Goal: Task Accomplishment & Management: Use online tool/utility

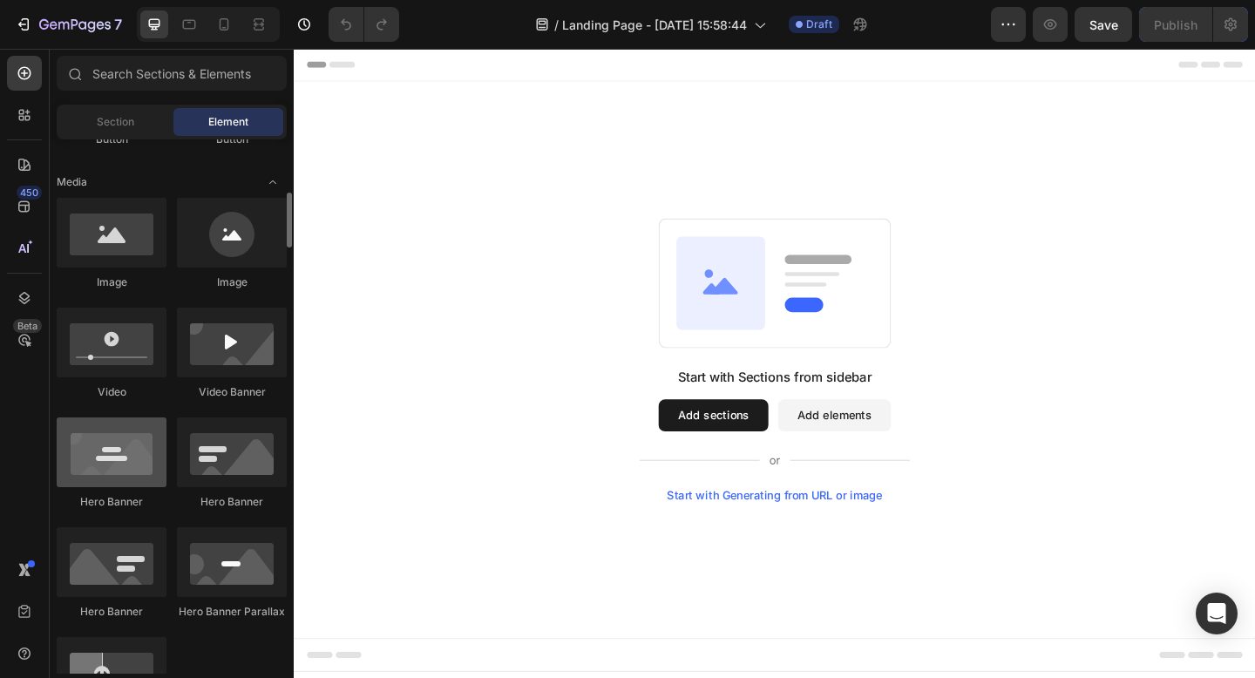
scroll to position [520, 0]
click at [124, 459] on div at bounding box center [112, 451] width 110 height 70
click at [106, 461] on div at bounding box center [112, 451] width 110 height 70
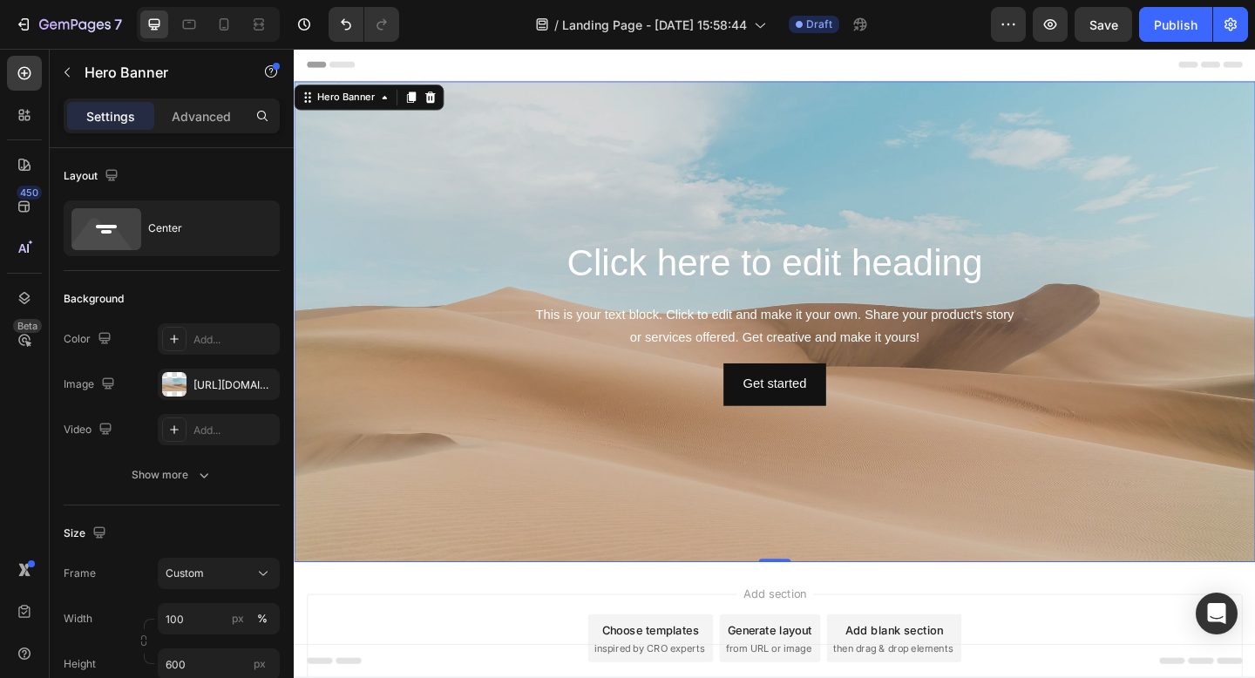
click at [474, 68] on div "Header" at bounding box center [817, 66] width 1018 height 35
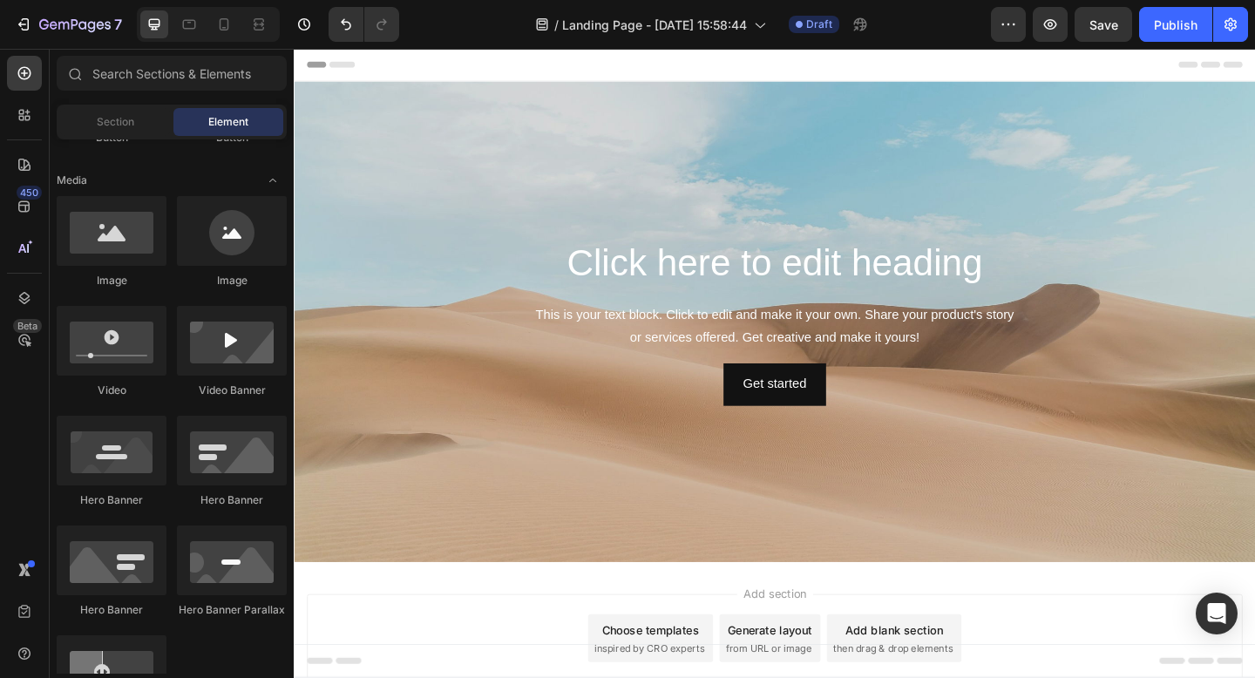
scroll to position [0, 0]
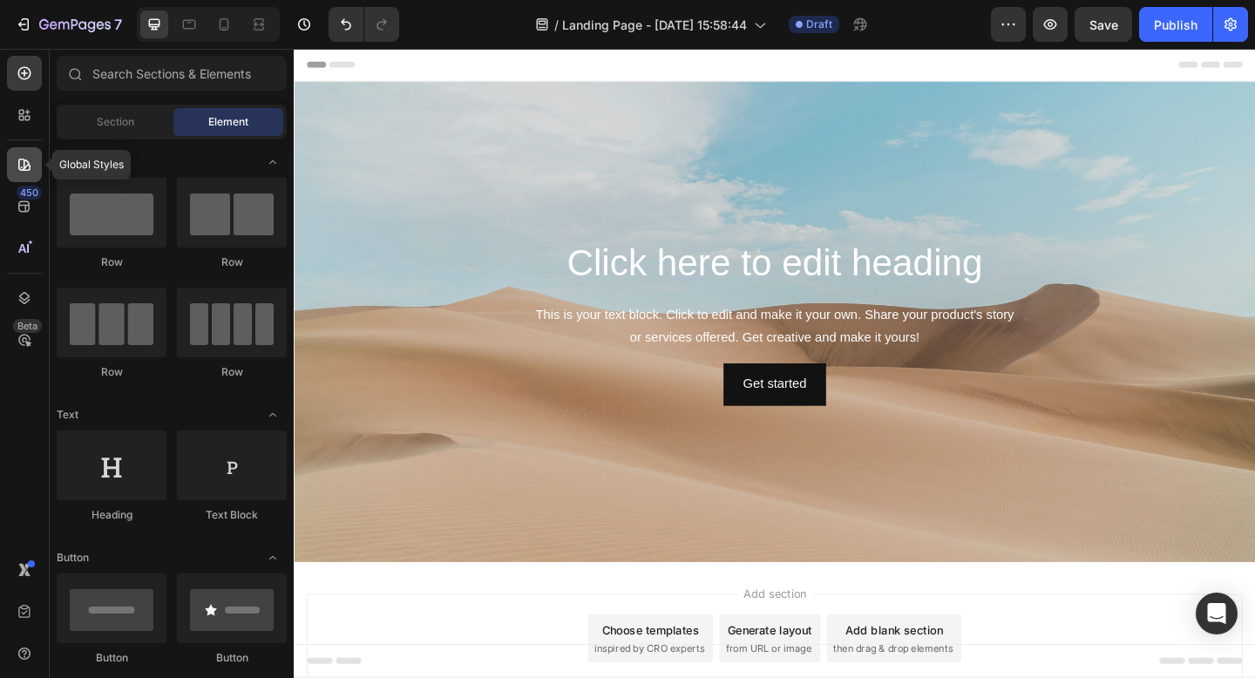
click at [25, 180] on div at bounding box center [24, 164] width 35 height 35
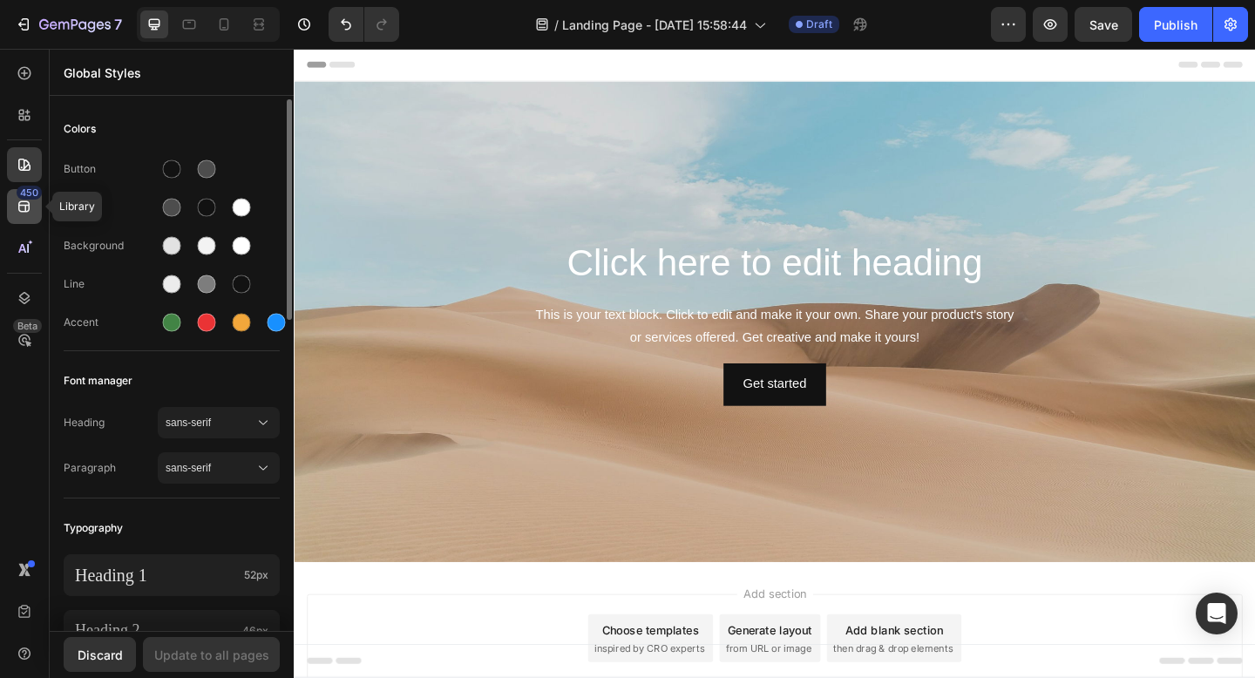
click at [17, 201] on icon at bounding box center [24, 206] width 17 height 17
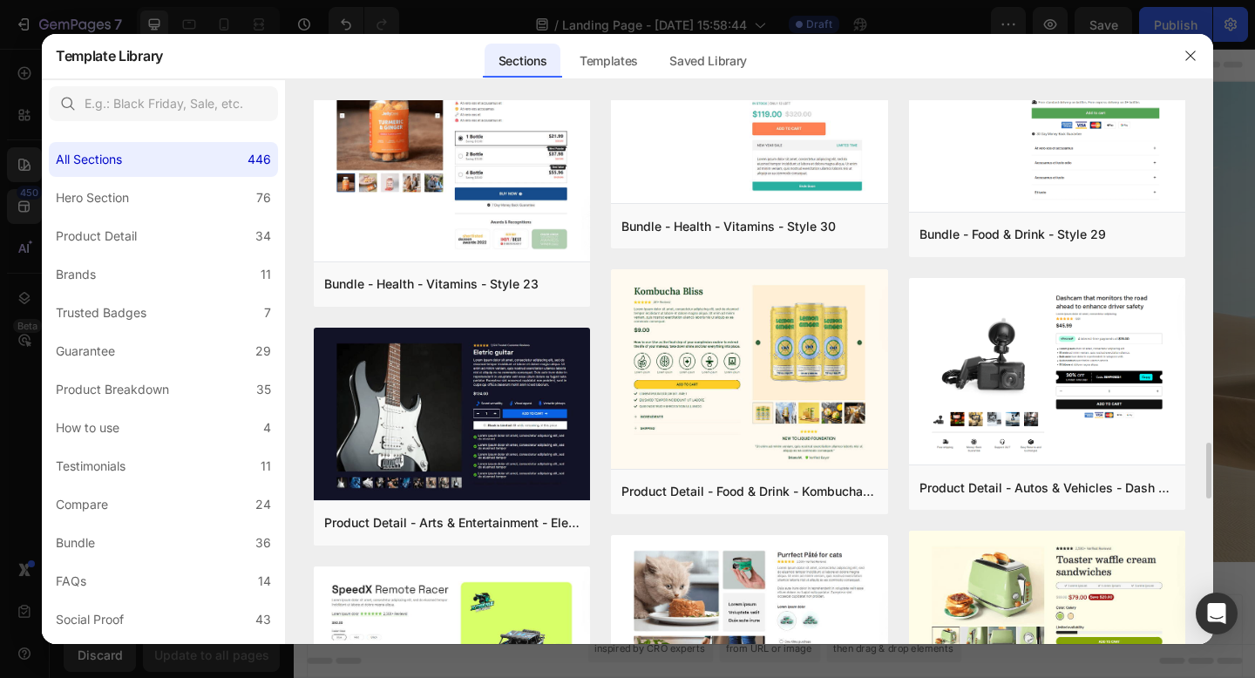
scroll to position [2957, 0]
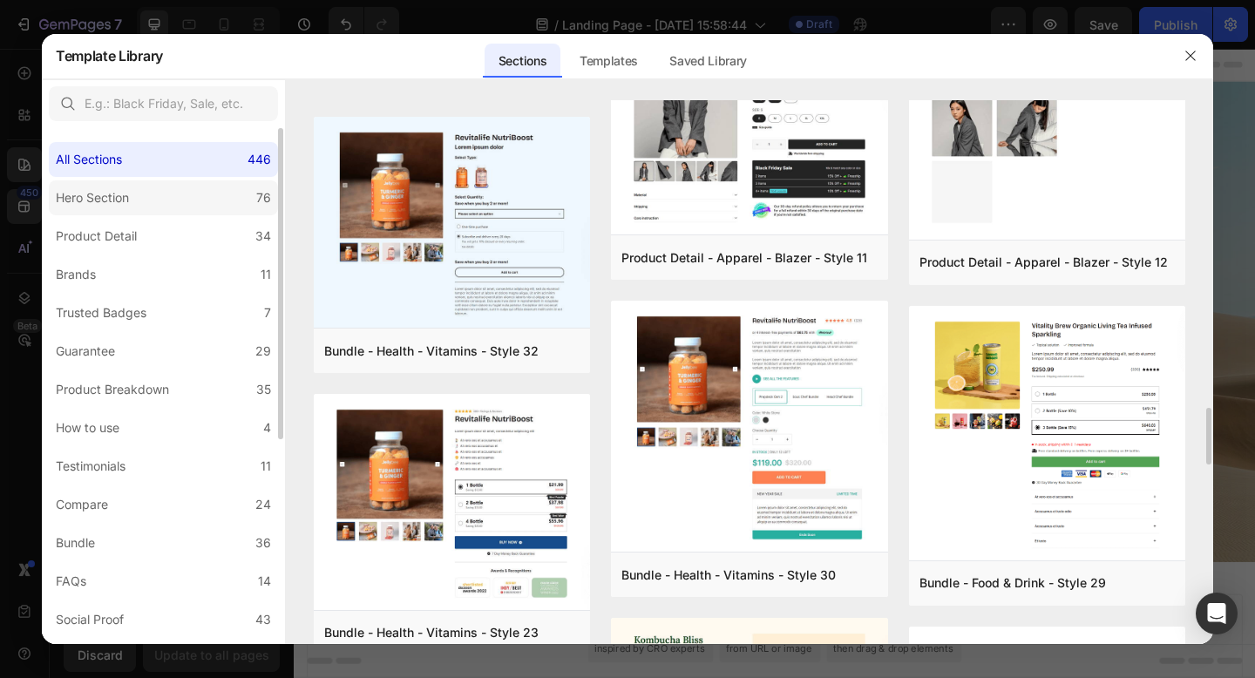
click at [162, 204] on label "Hero Section 76" at bounding box center [163, 197] width 229 height 35
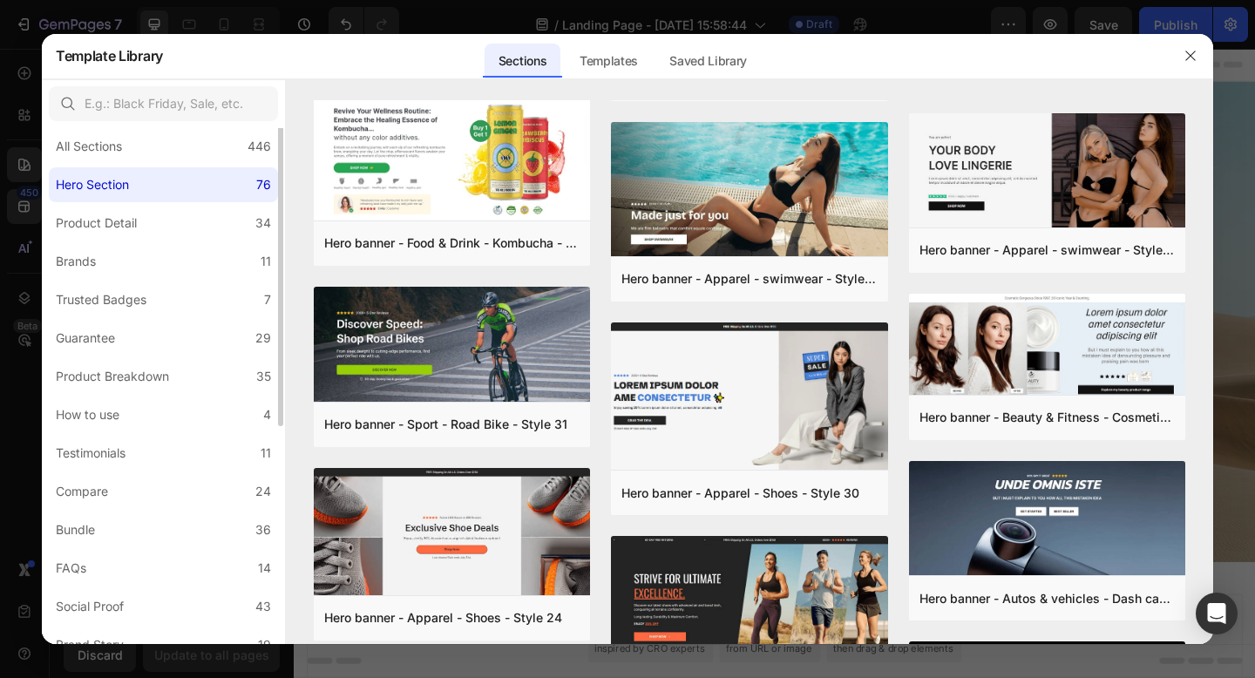
scroll to position [0, 0]
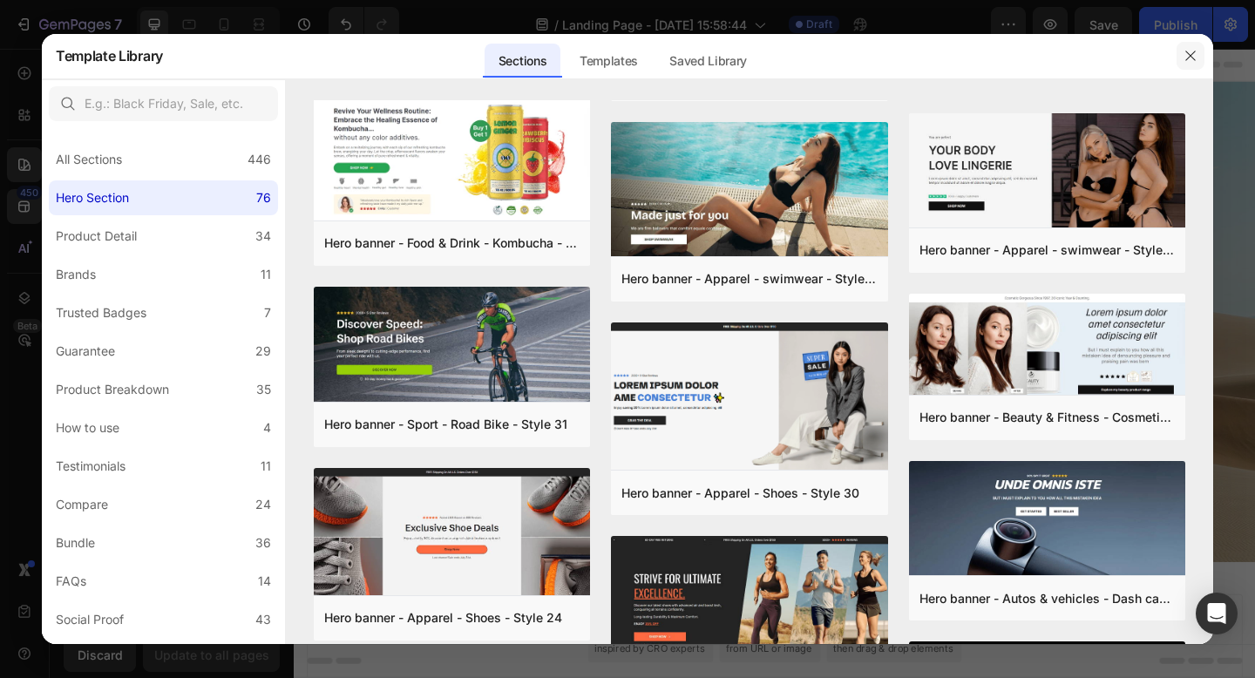
click at [1181, 53] on button "button" at bounding box center [1191, 56] width 28 height 28
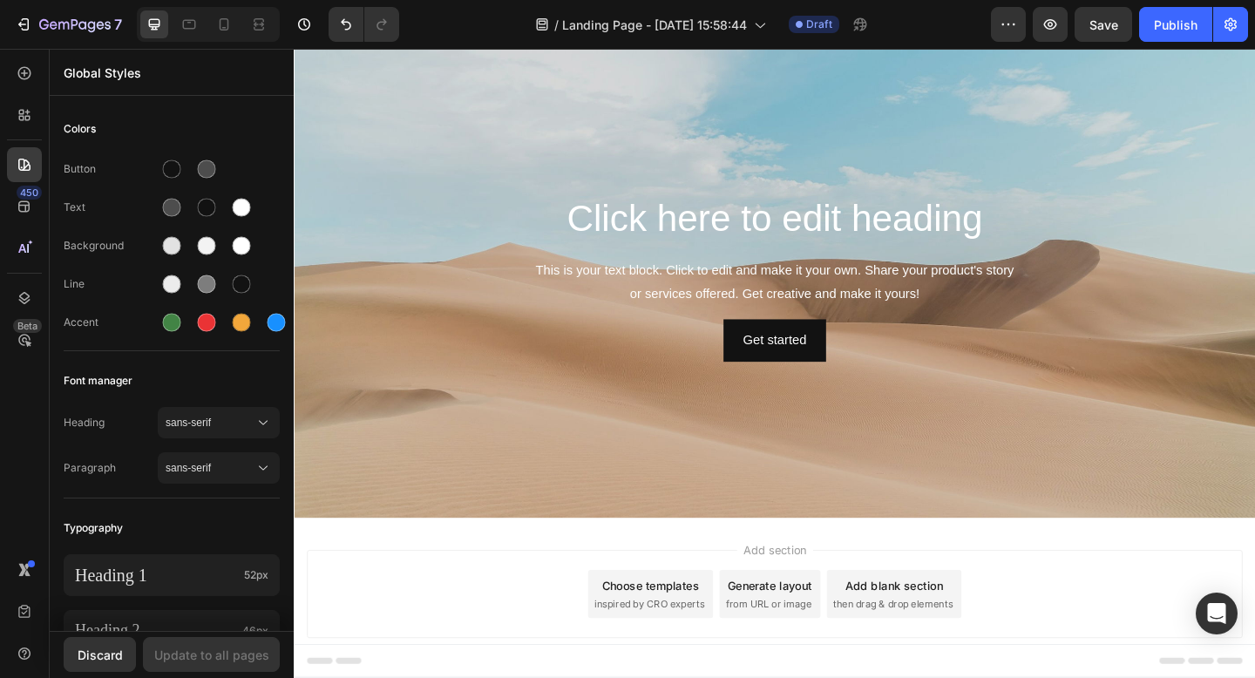
scroll to position [88, 0]
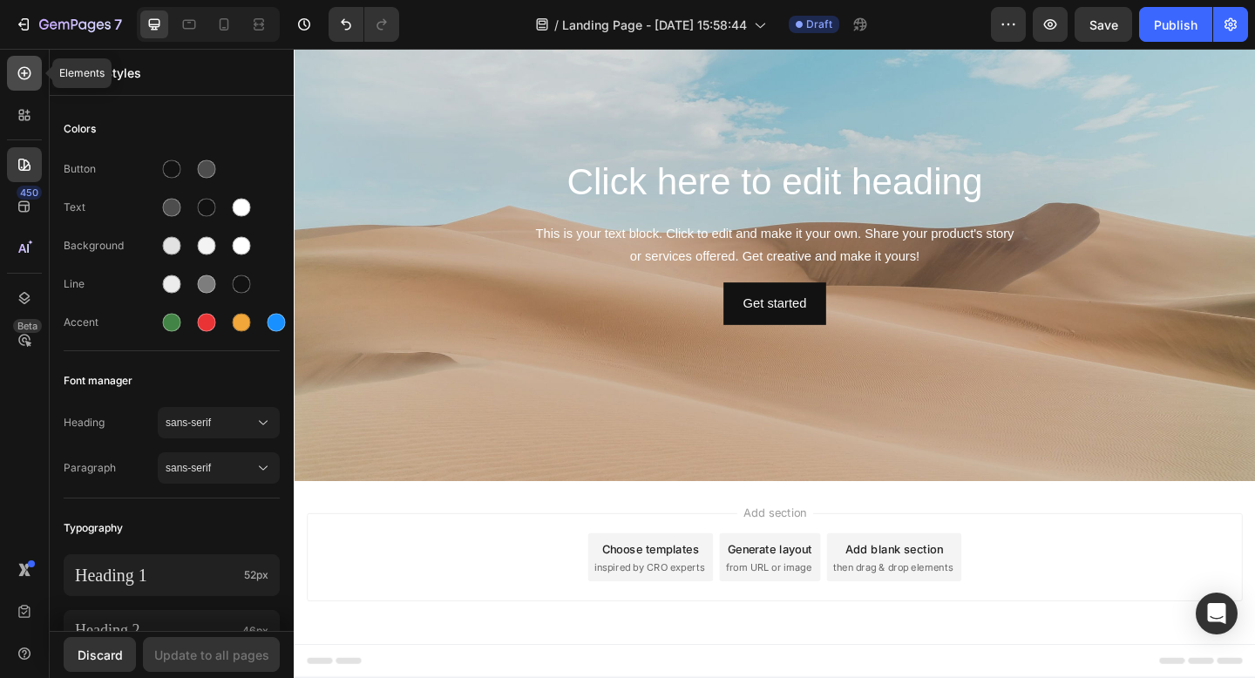
click at [26, 77] on icon at bounding box center [24, 73] width 17 height 17
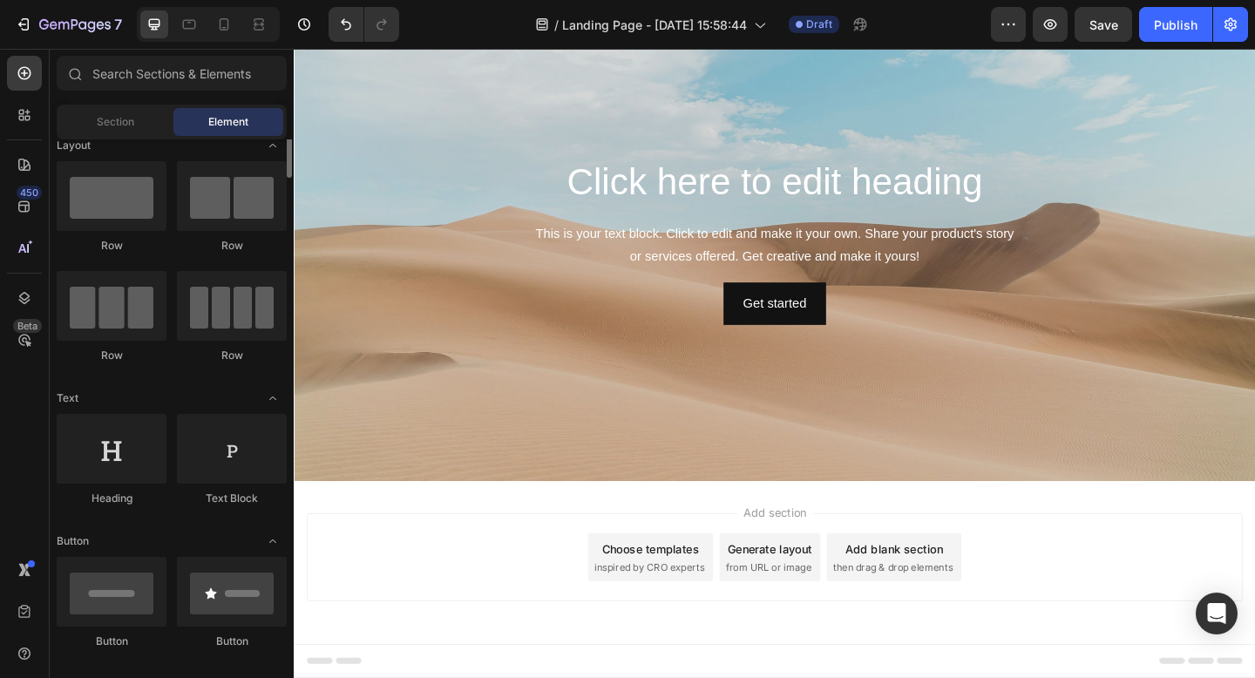
scroll to position [0, 0]
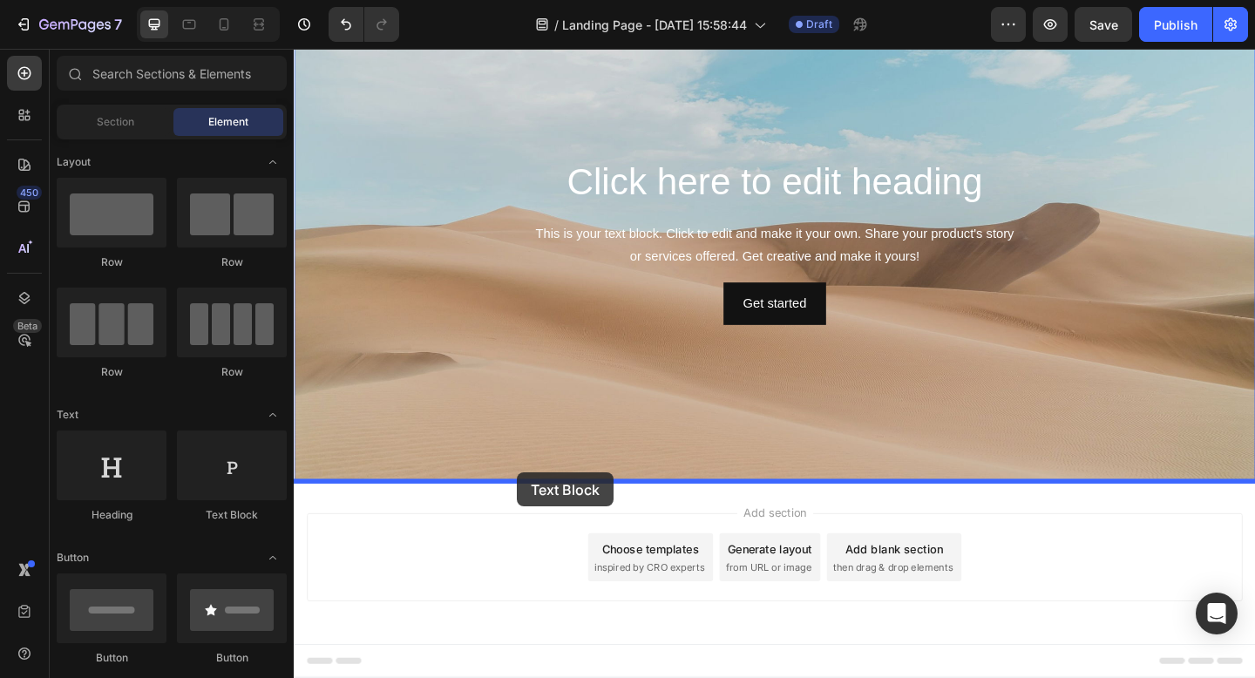
drag, startPoint x: 493, startPoint y: 527, endPoint x: 535, endPoint y: 510, distance: 45.3
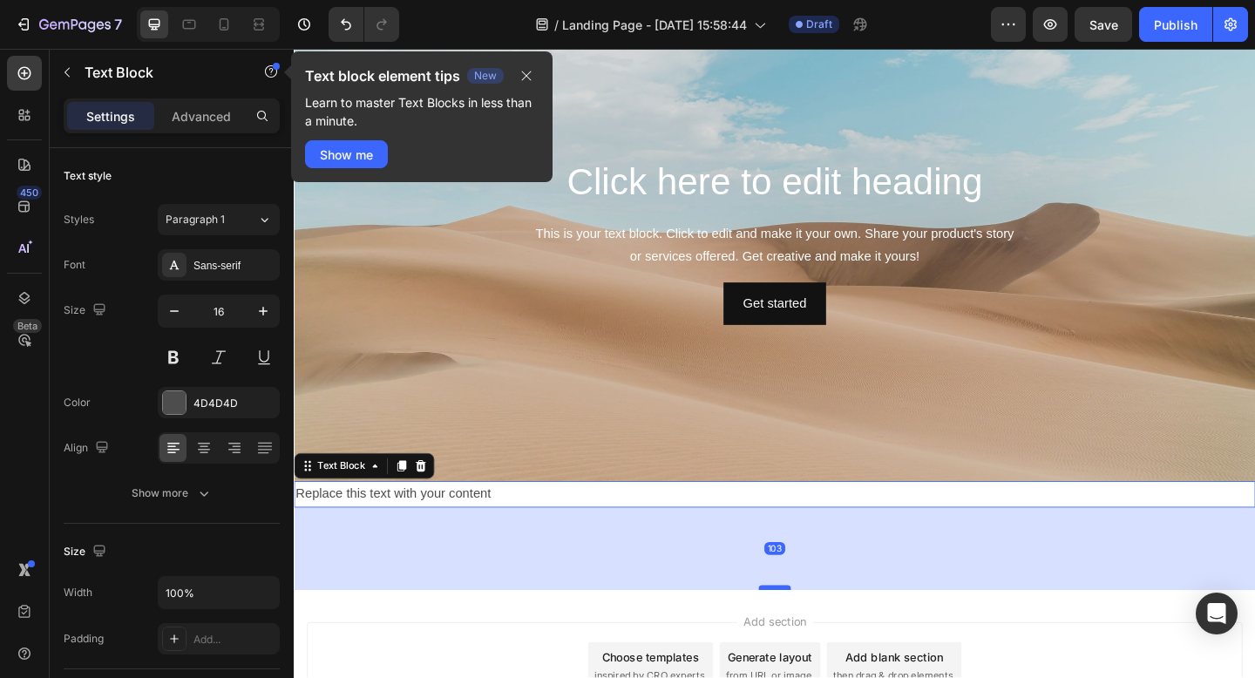
drag, startPoint x: 821, startPoint y: 544, endPoint x: 815, endPoint y: 640, distance: 96.1
click at [816, 638] on div at bounding box center [816, 635] width 35 height 5
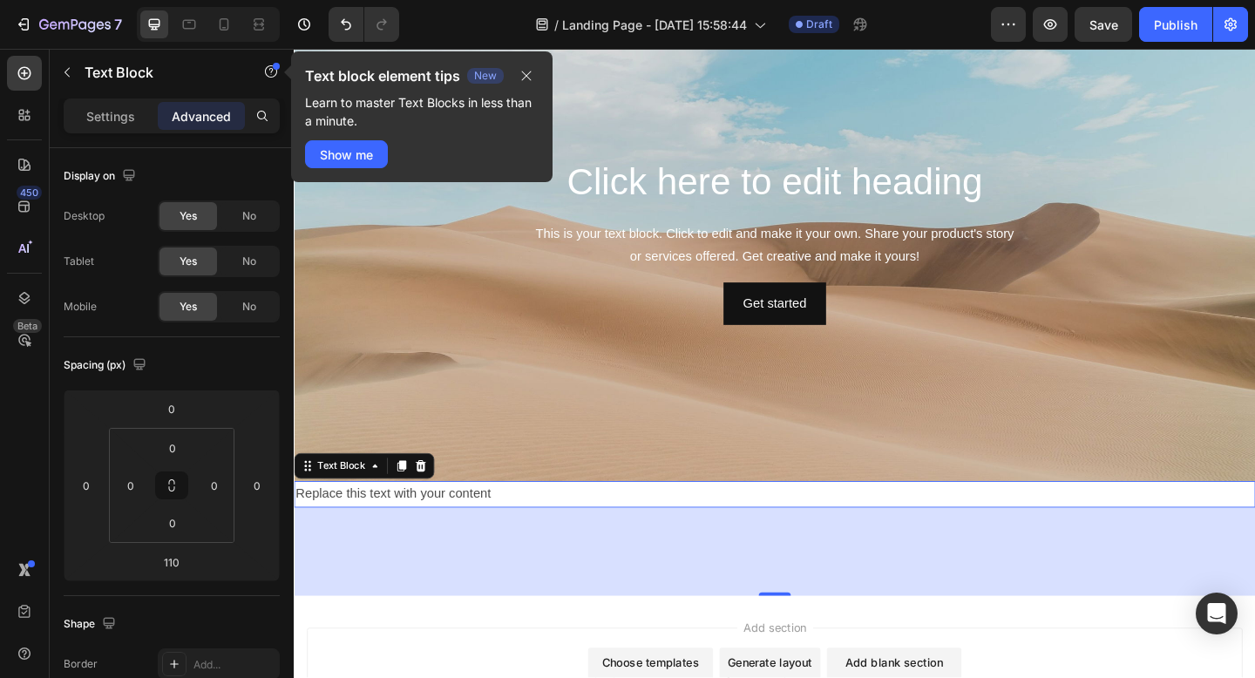
click at [459, 533] on div "Replace this text with your content" at bounding box center [817, 534] width 1046 height 29
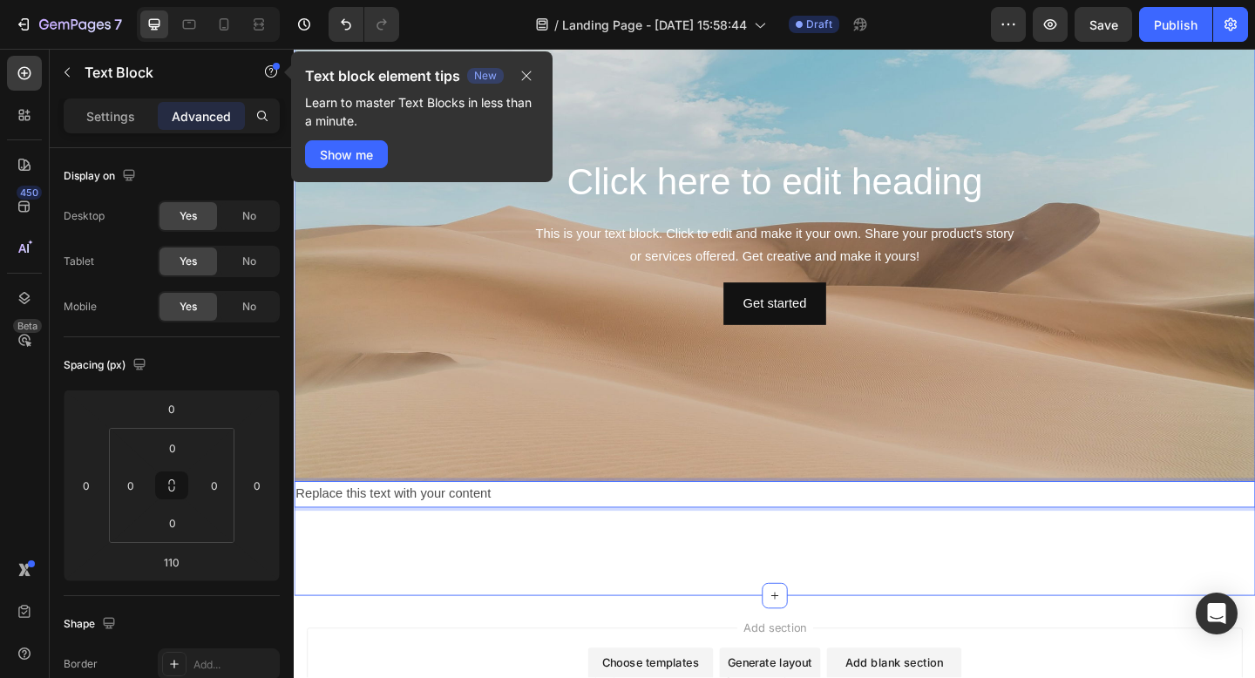
click at [442, 590] on div "Click here to edit heading Heading This is your text block. Click to edit and m…" at bounding box center [817, 321] width 1046 height 648
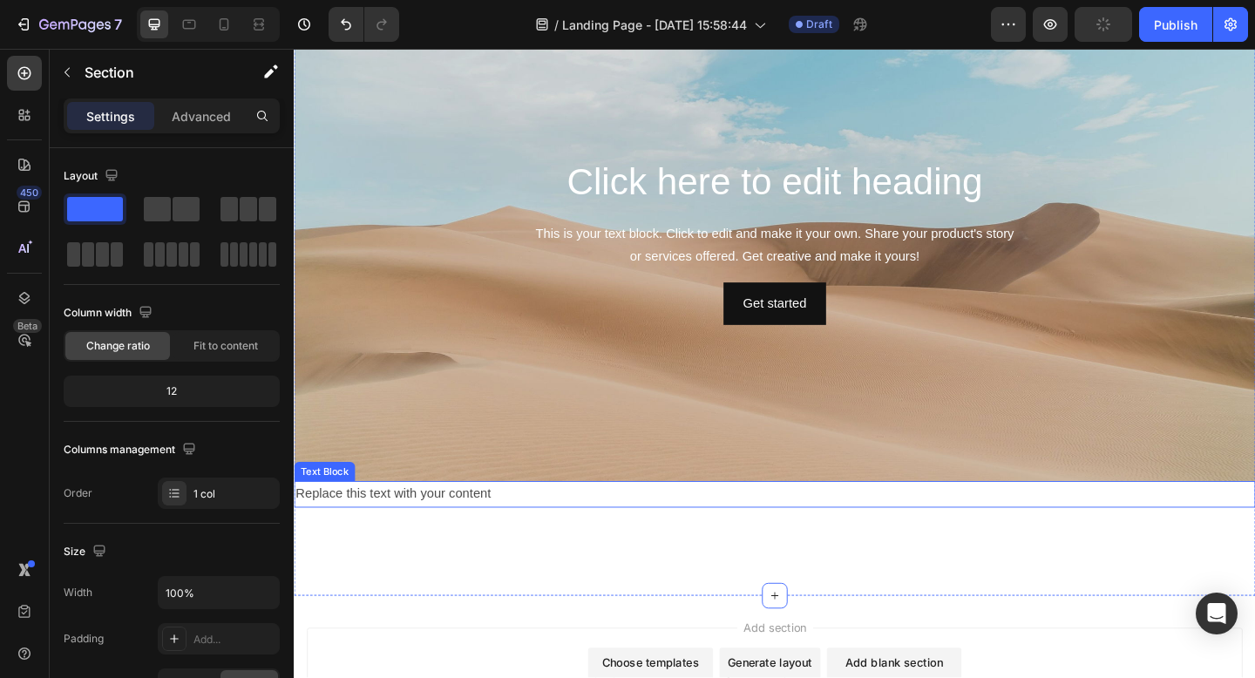
click at [416, 543] on p "Replace this text with your content" at bounding box center [817, 533] width 1043 height 25
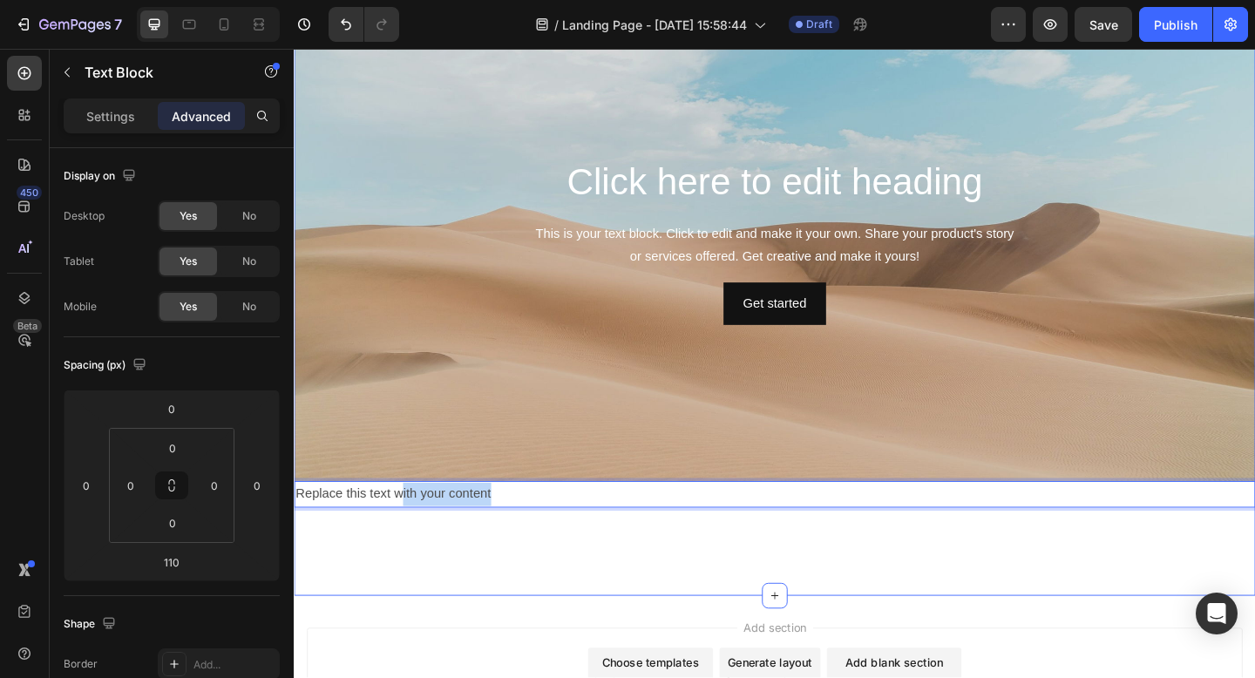
drag, startPoint x: 410, startPoint y: 534, endPoint x: 410, endPoint y: 563, distance: 28.8
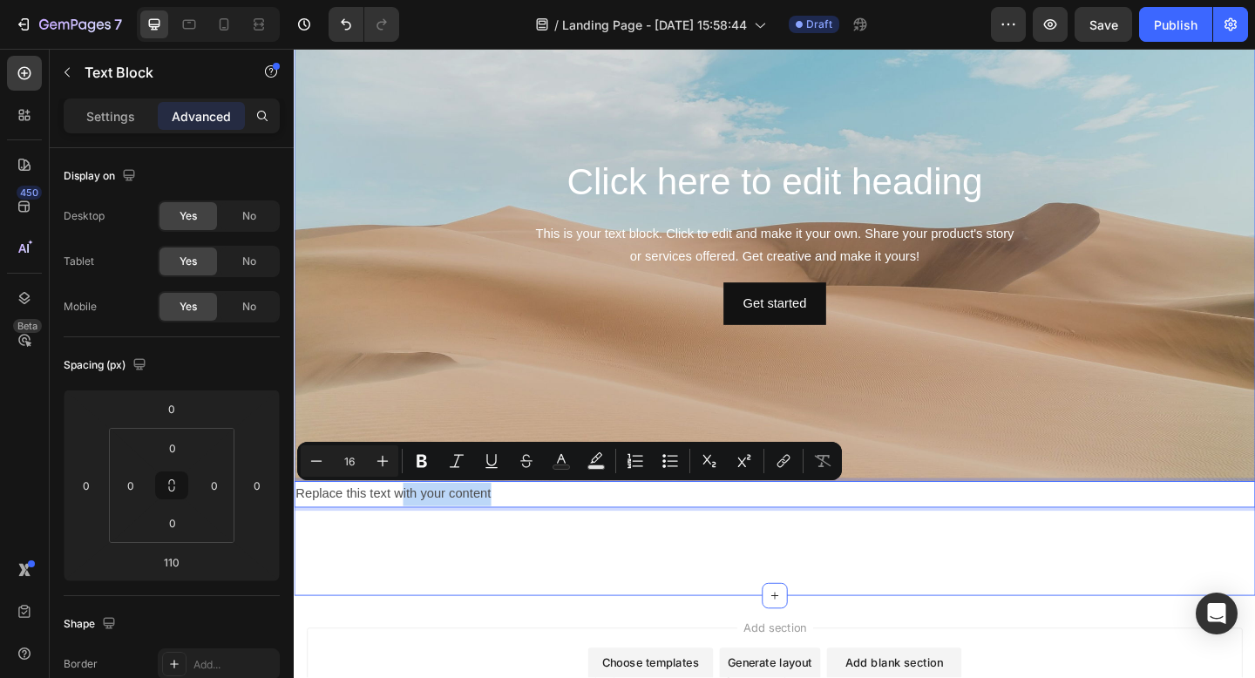
click at [436, 605] on div "Click here to edit heading Heading This is your text block. Click to edit and m…" at bounding box center [817, 321] width 1046 height 648
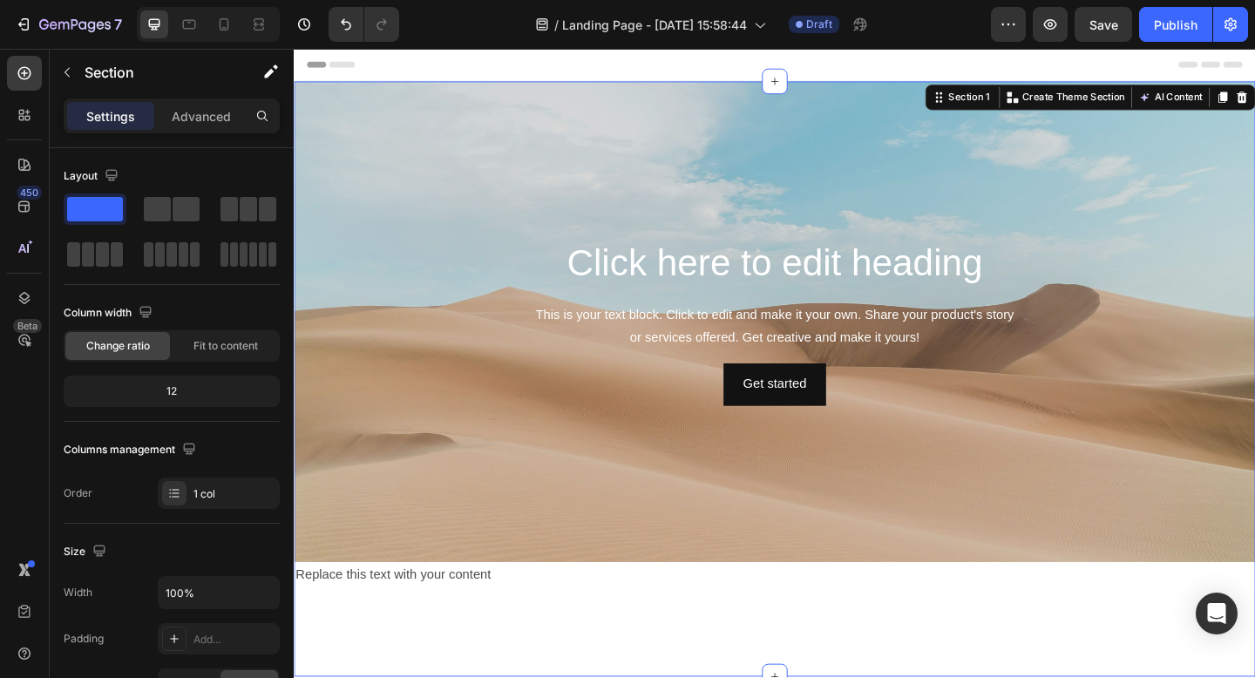
click at [453, 60] on div "Header" at bounding box center [817, 66] width 1018 height 35
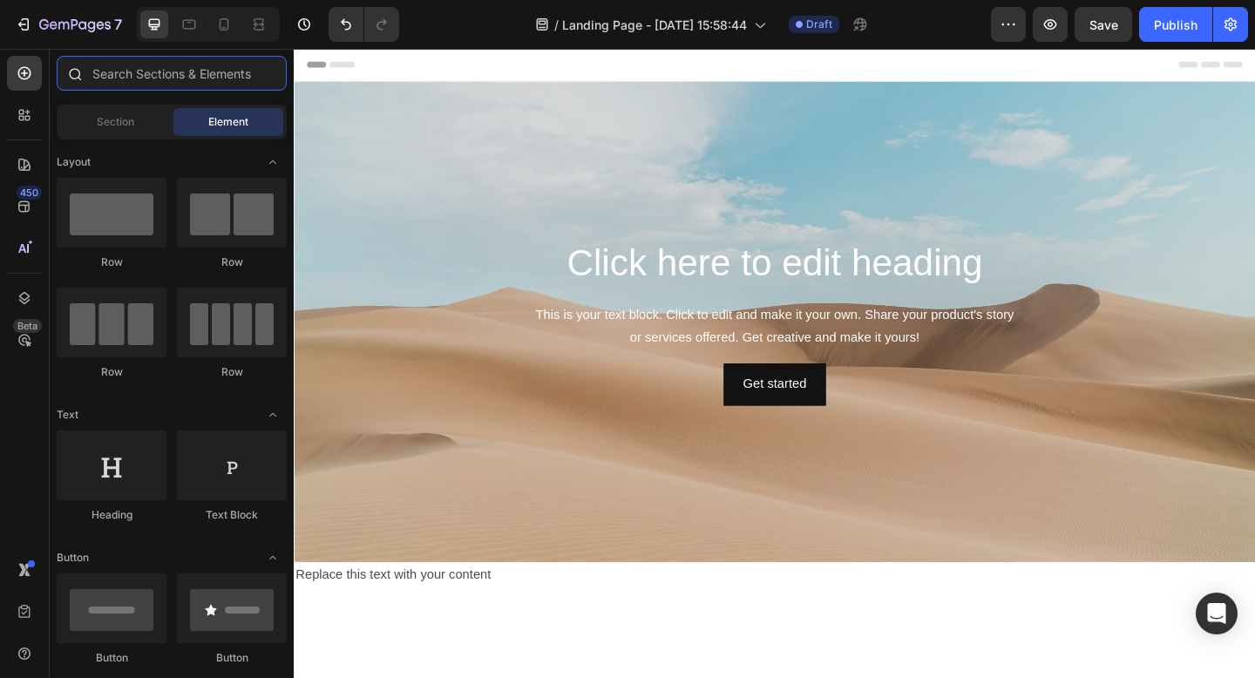
click at [112, 76] on input "text" at bounding box center [172, 73] width 230 height 35
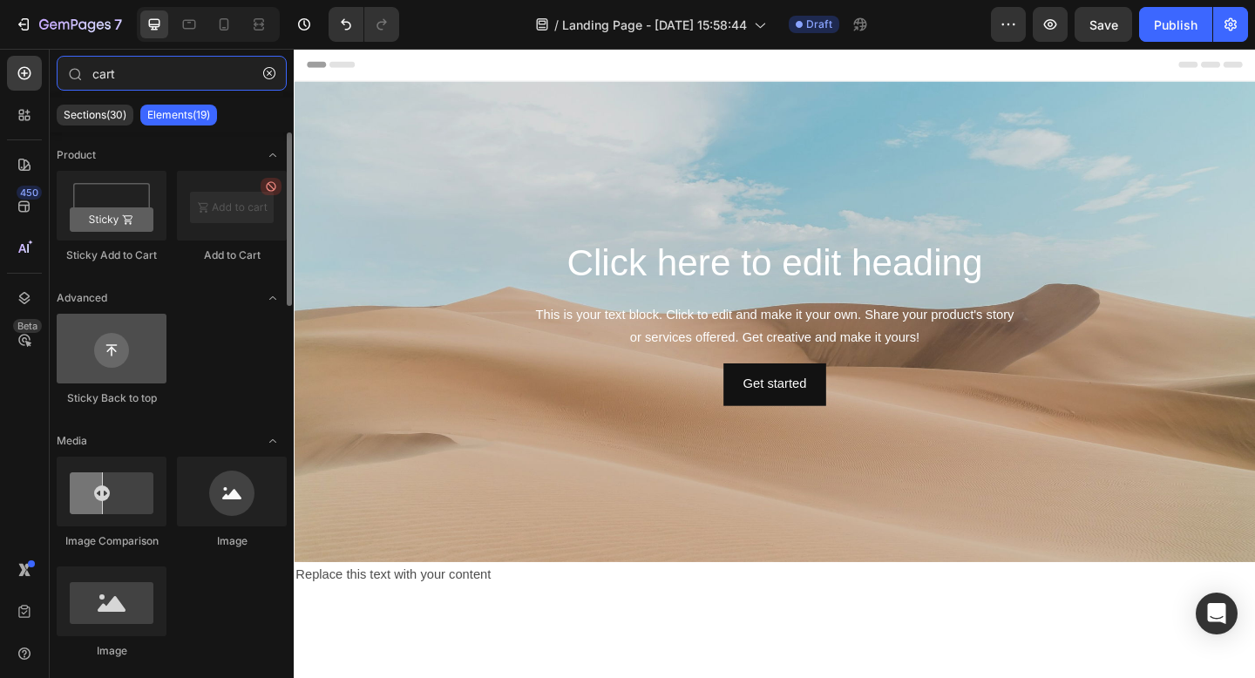
type input "cart"
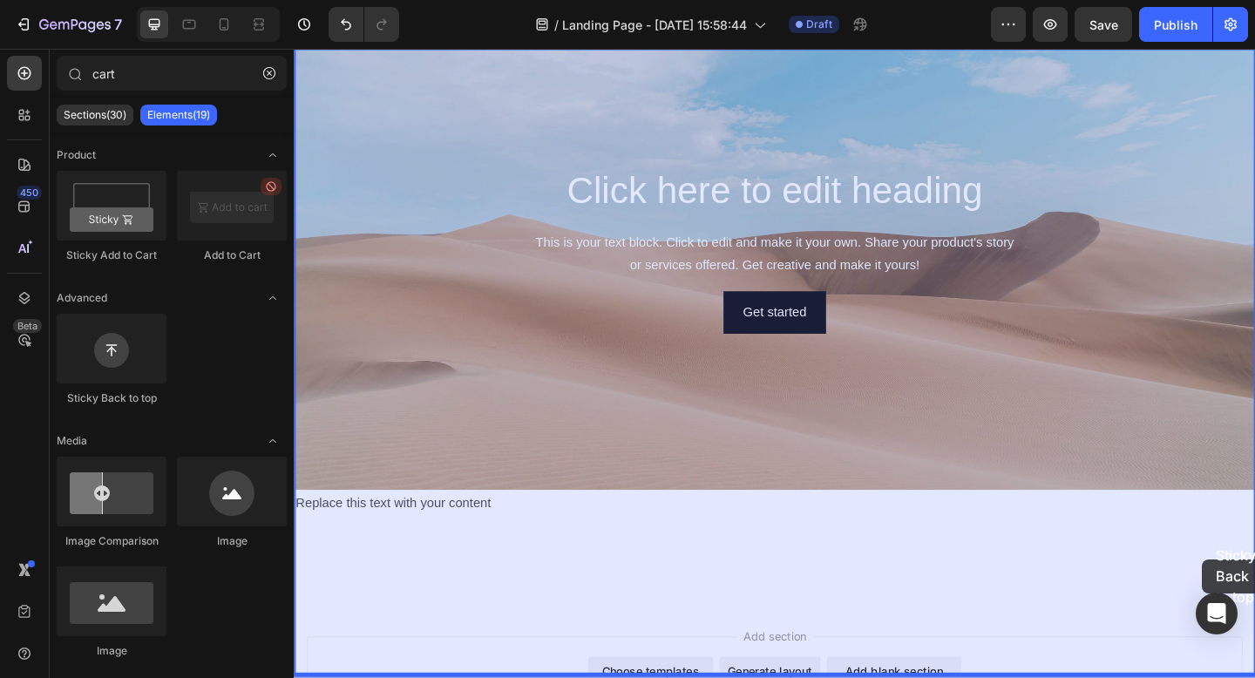
scroll to position [85, 0]
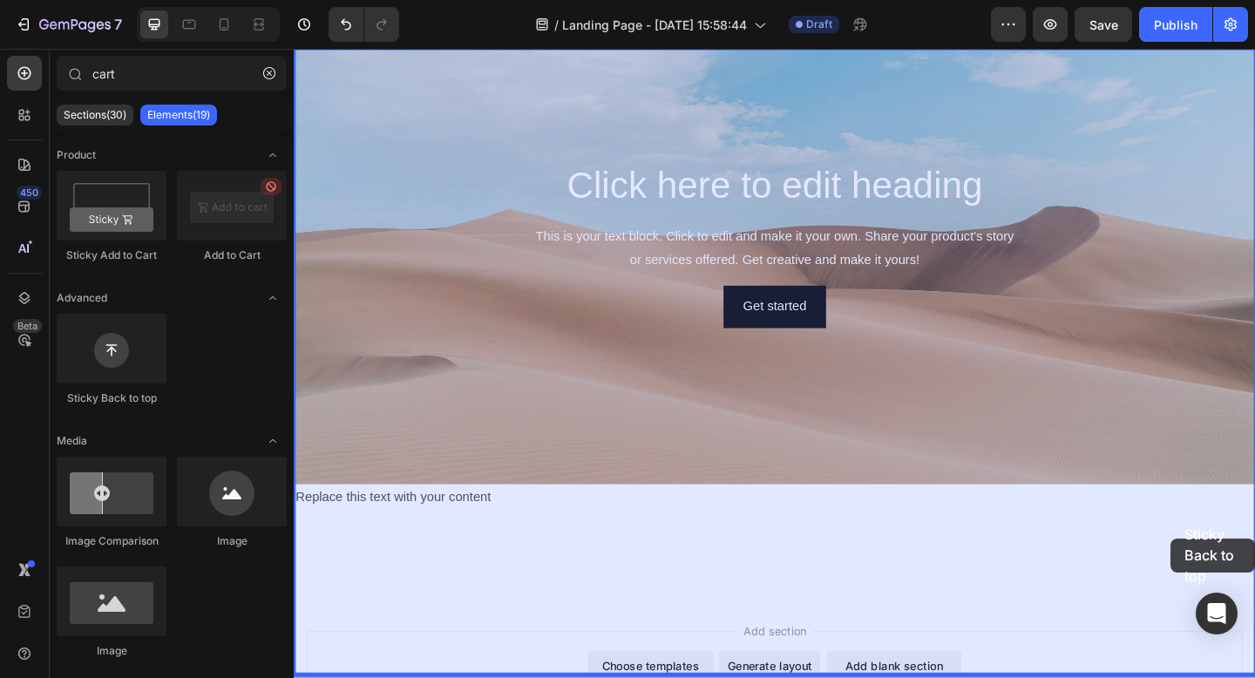
drag, startPoint x: 367, startPoint y: 408, endPoint x: 1240, endPoint y: 578, distance: 889.8
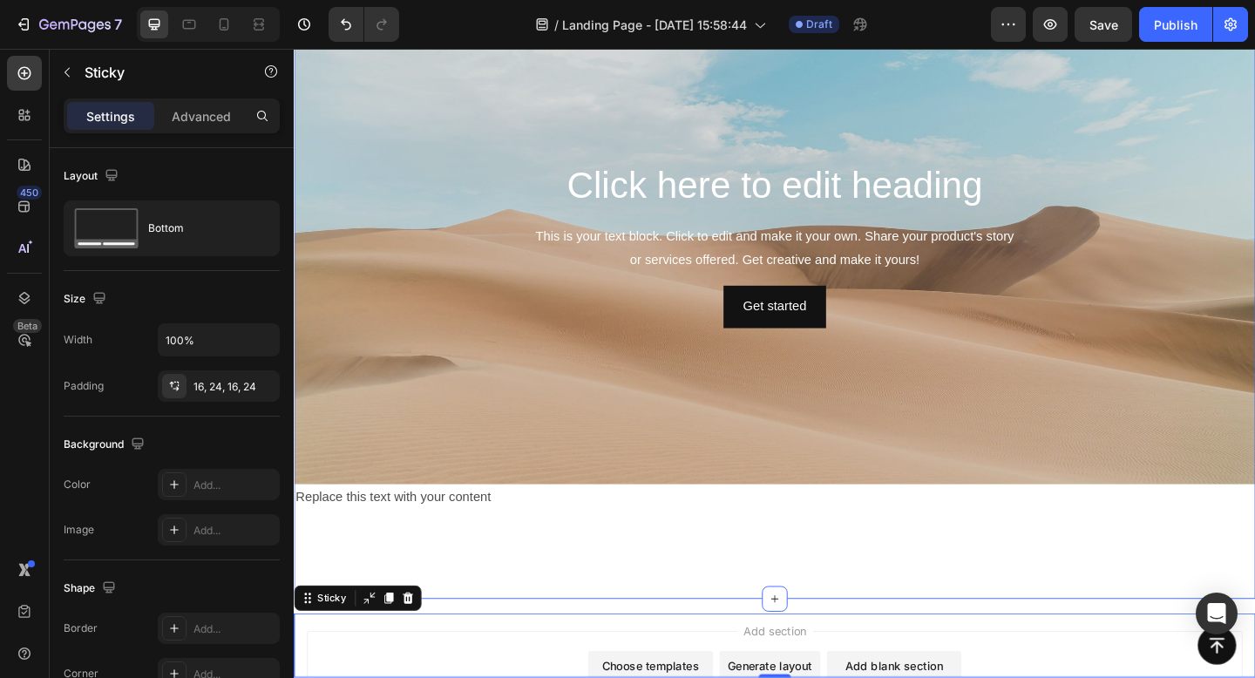
scroll to position [0, 0]
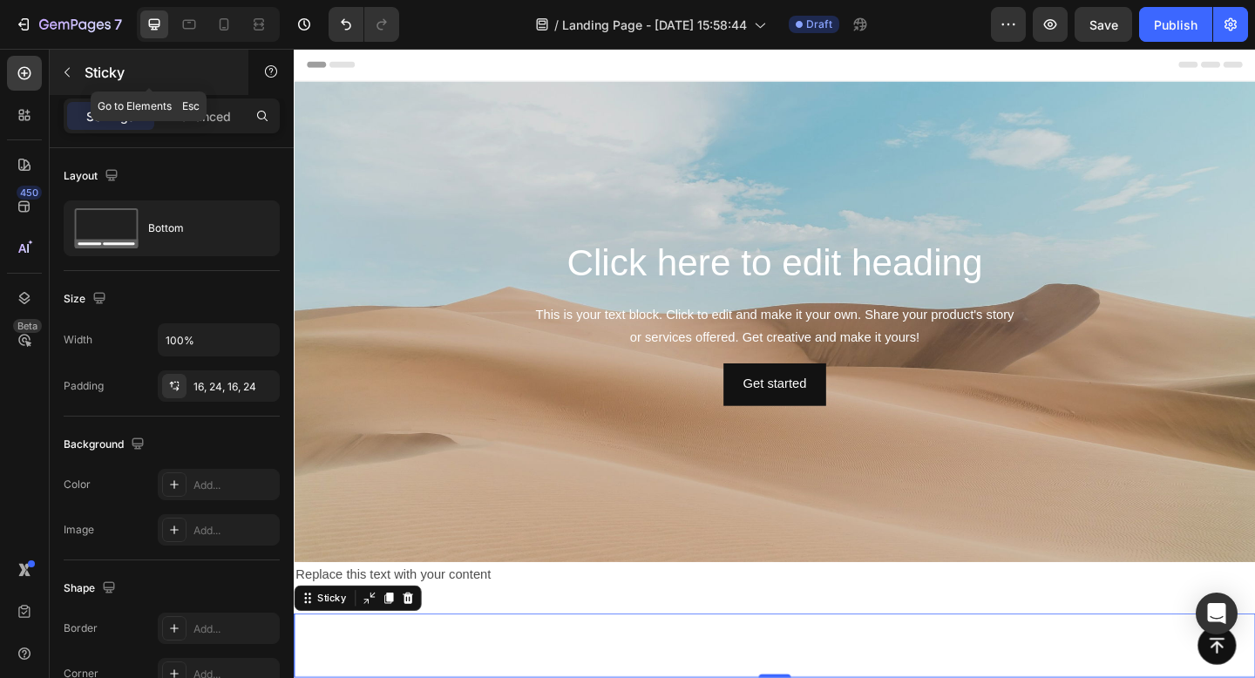
click at [68, 71] on icon "button" at bounding box center [67, 72] width 14 height 14
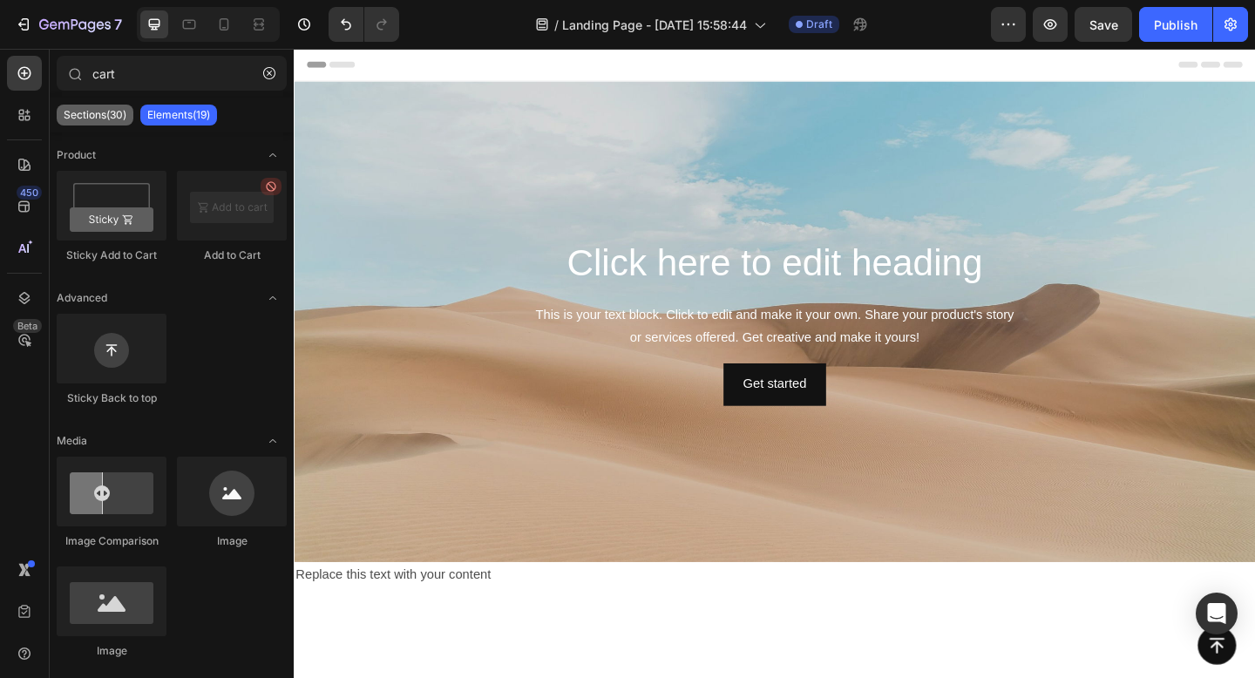
click at [102, 115] on p "Sections(30)" at bounding box center [95, 115] width 63 height 14
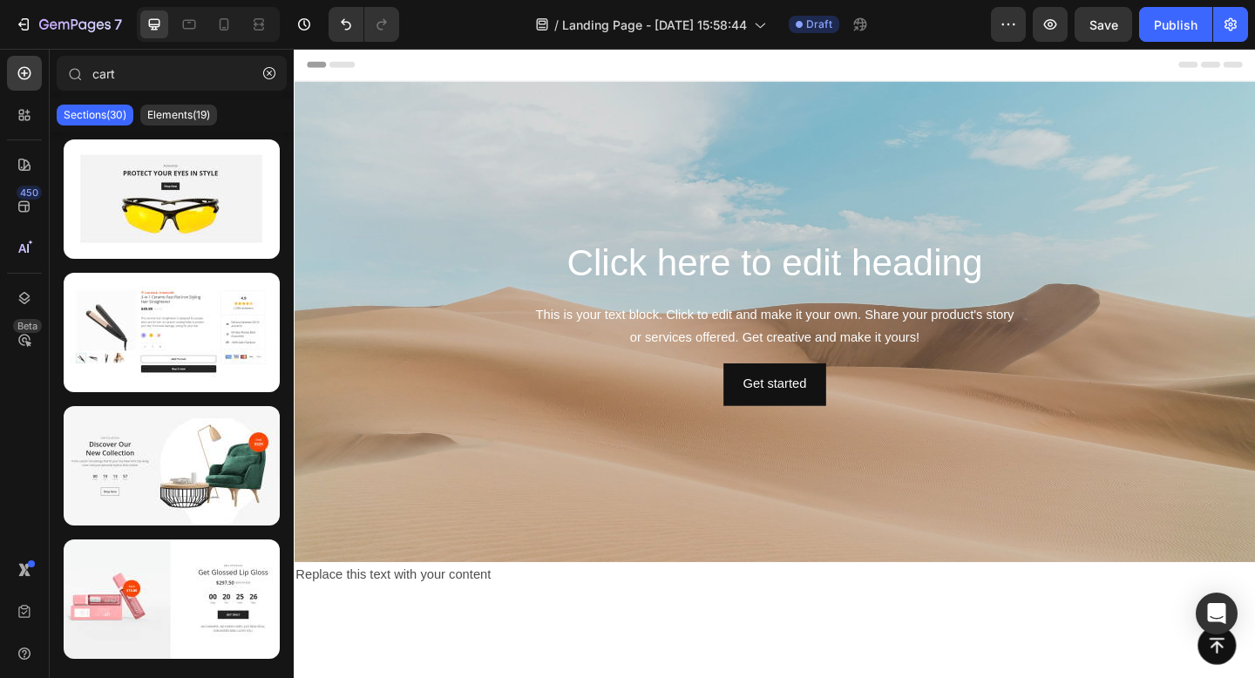
click at [492, 63] on div "Header" at bounding box center [817, 66] width 1018 height 35
click at [322, 65] on div "Header" at bounding box center [336, 66] width 65 height 21
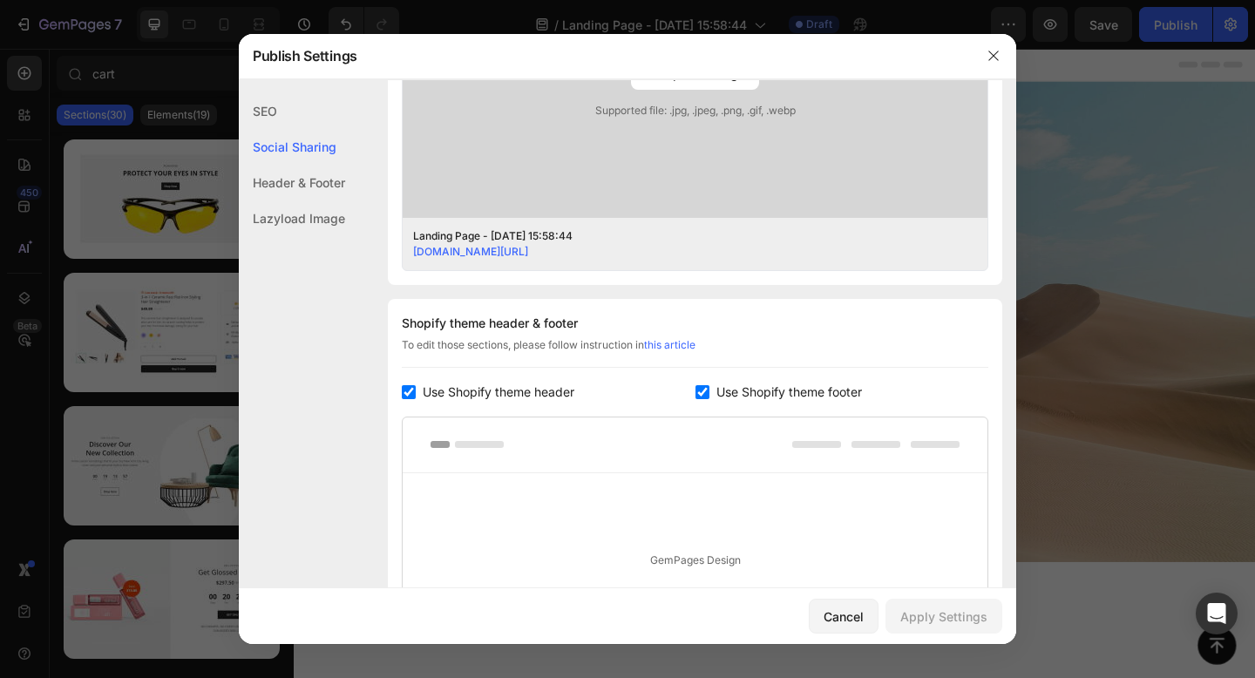
scroll to position [659, 0]
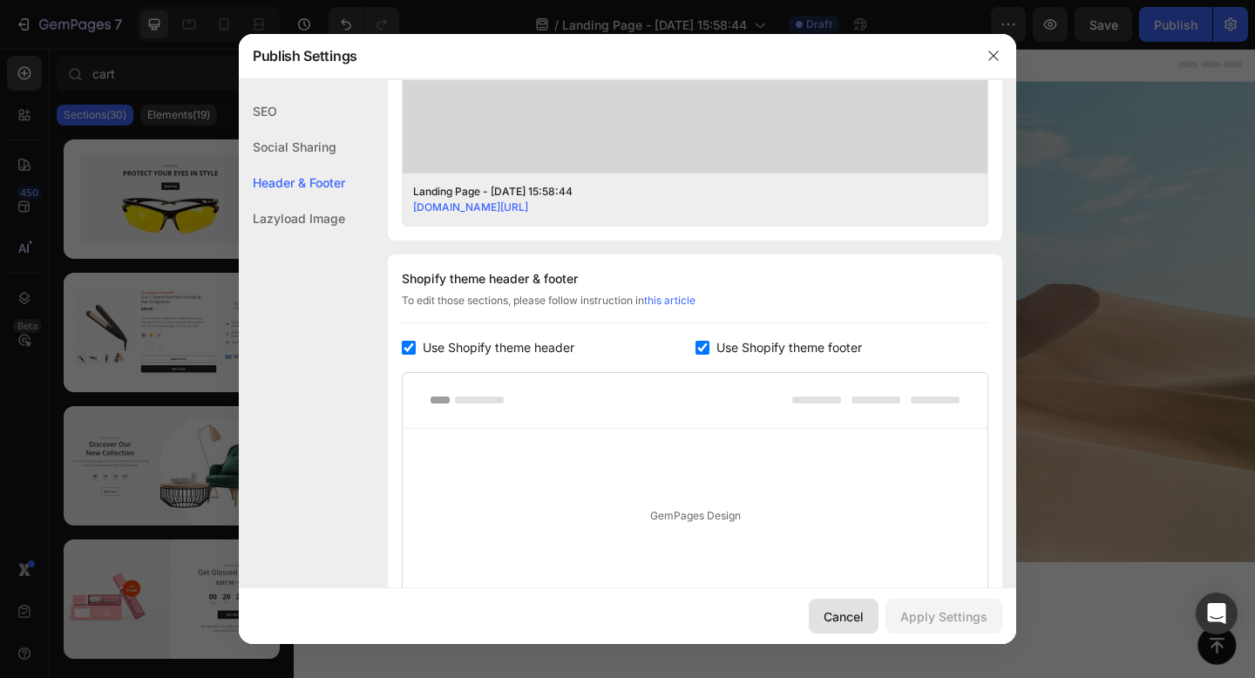
click at [845, 618] on div "Cancel" at bounding box center [844, 617] width 40 height 18
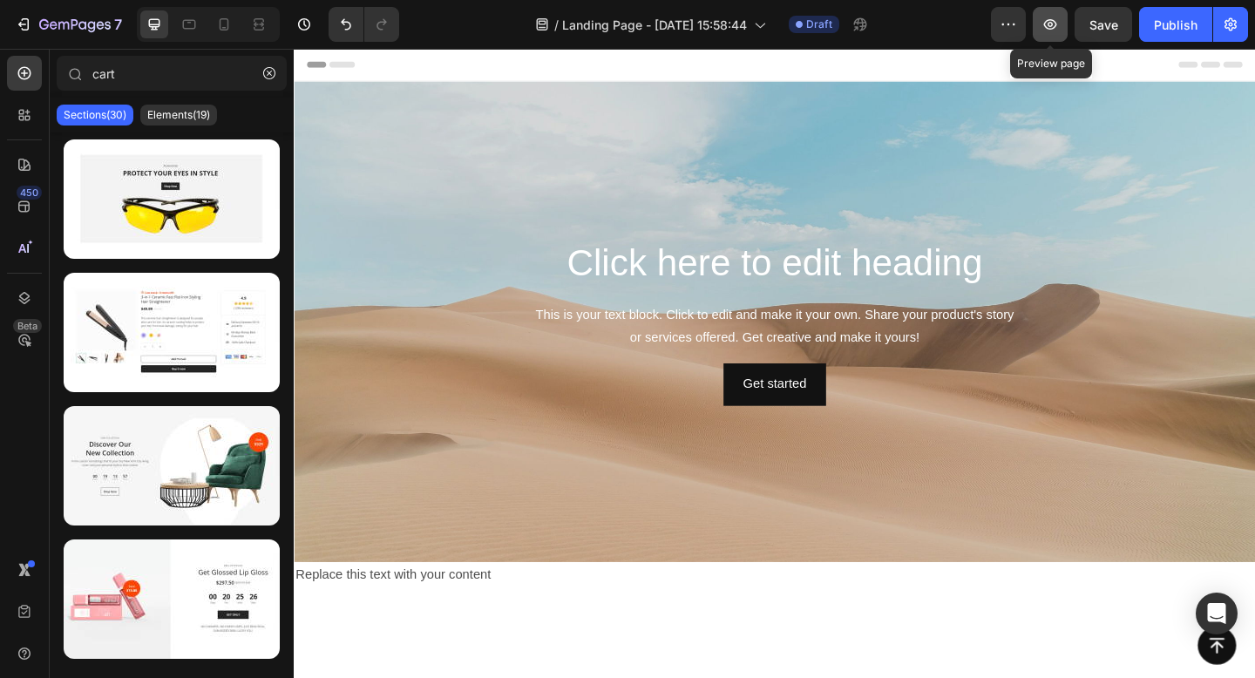
click at [1042, 31] on icon "button" at bounding box center [1050, 24] width 17 height 17
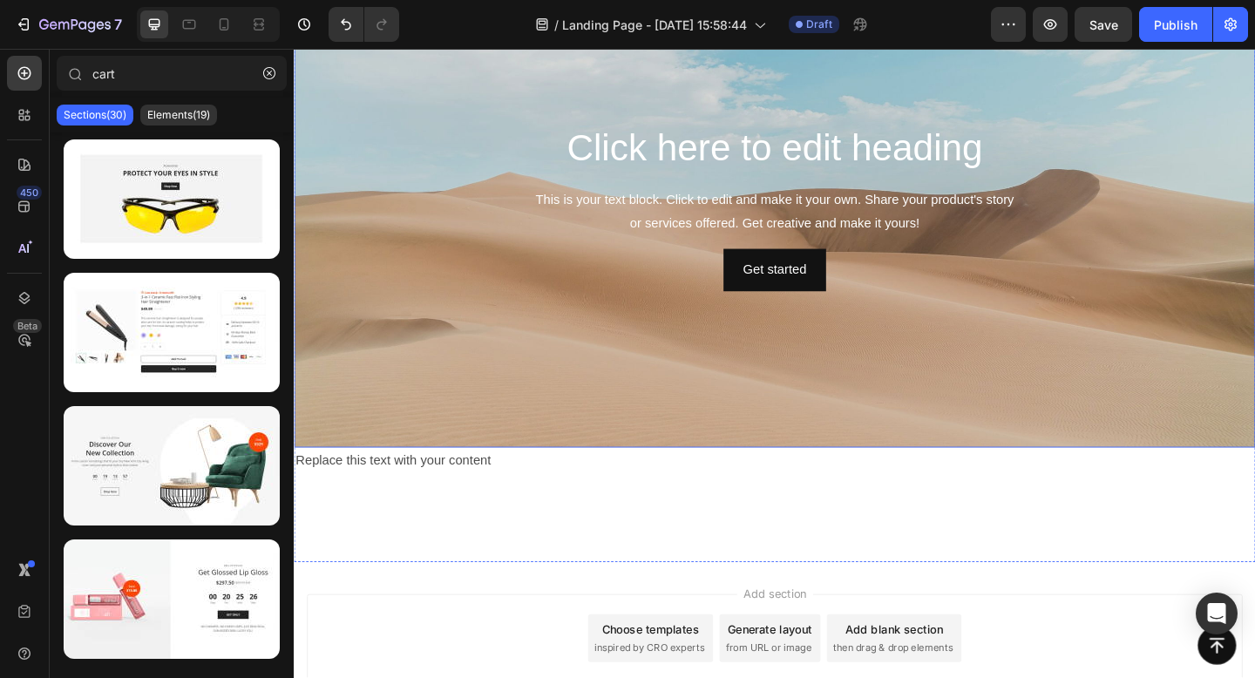
scroll to position [144, 0]
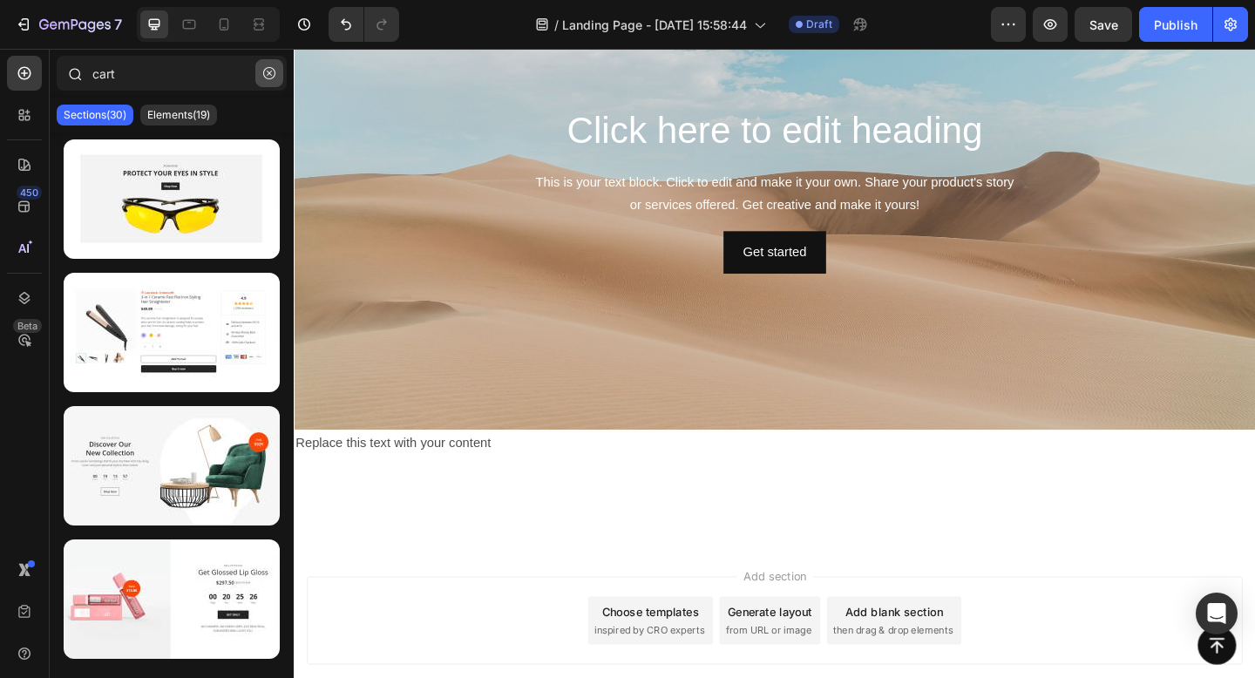
click at [267, 73] on icon "button" at bounding box center [269, 73] width 12 height 12
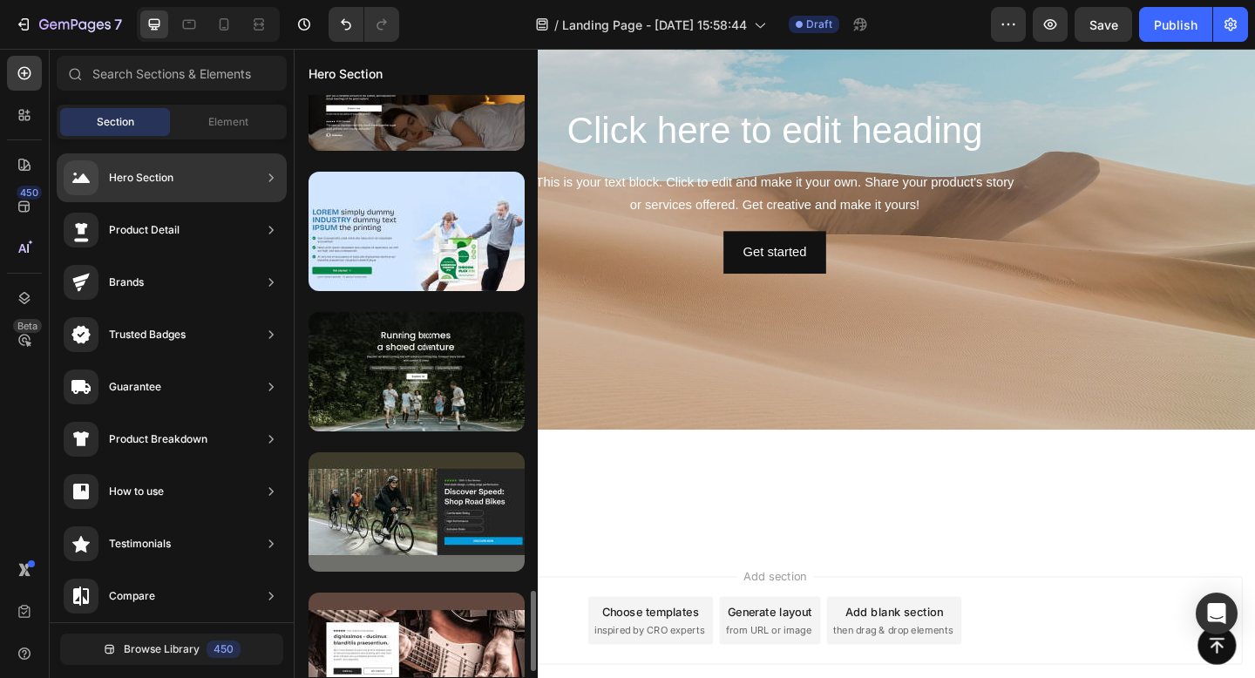
scroll to position [3581, 0]
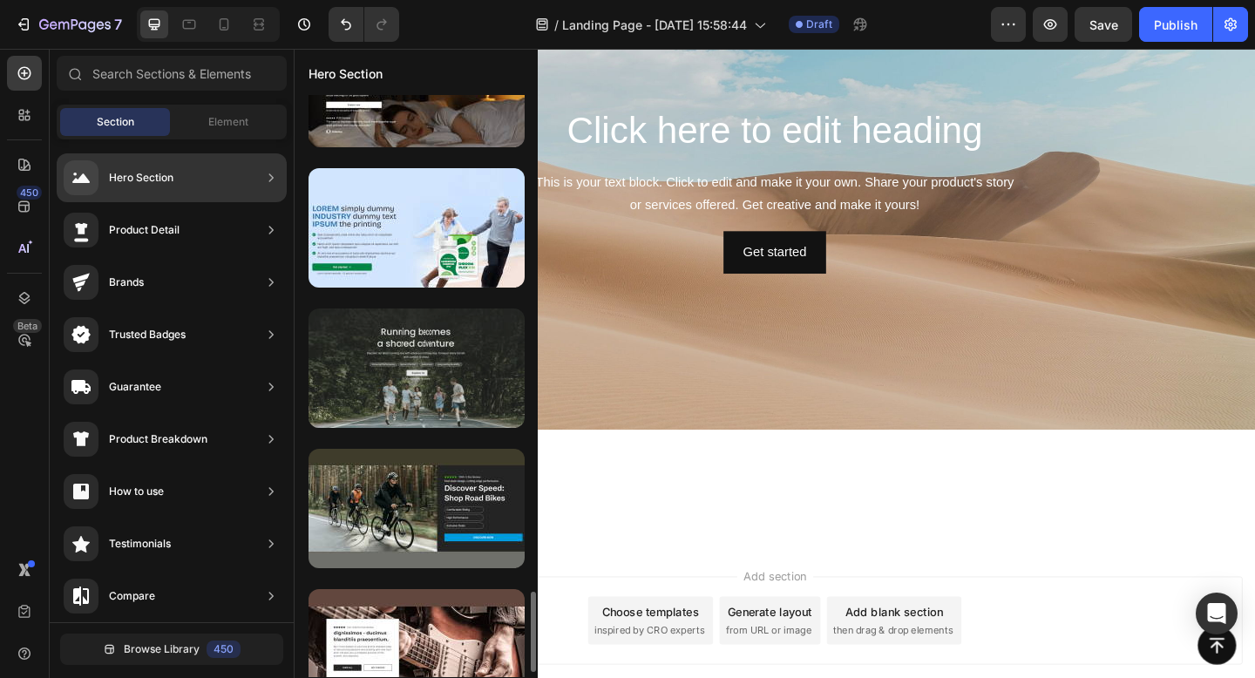
click at [375, 373] on div at bounding box center [417, 368] width 216 height 119
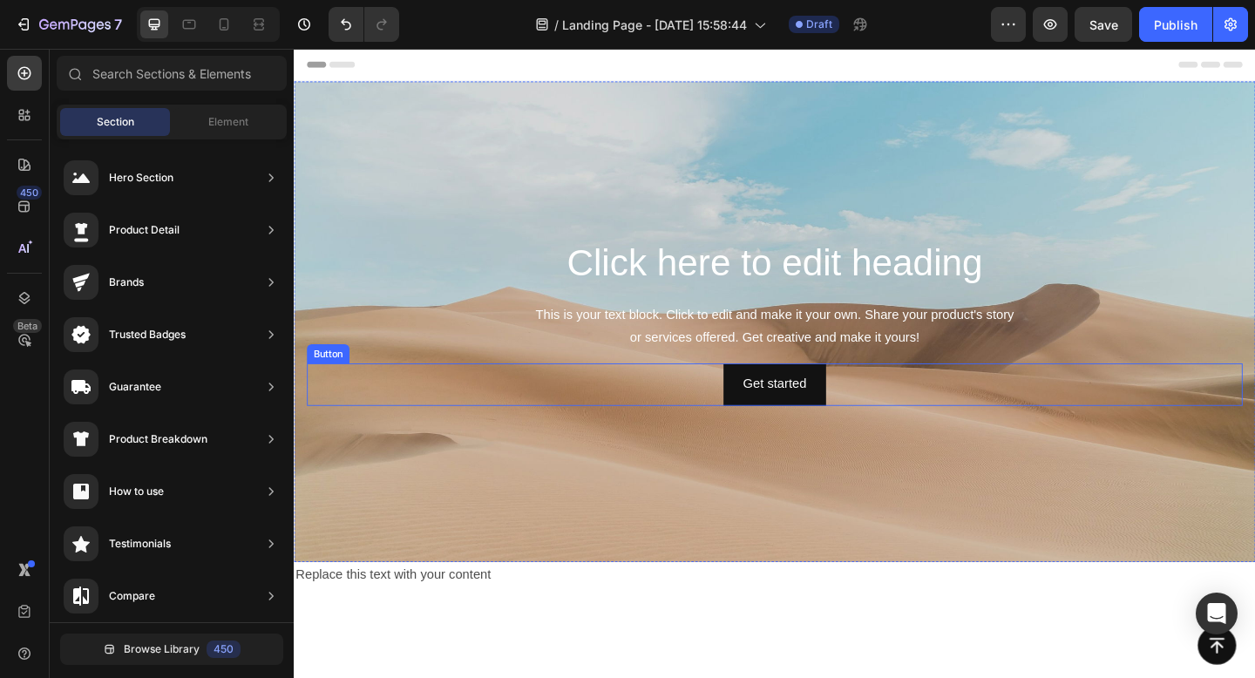
scroll to position [249, 0]
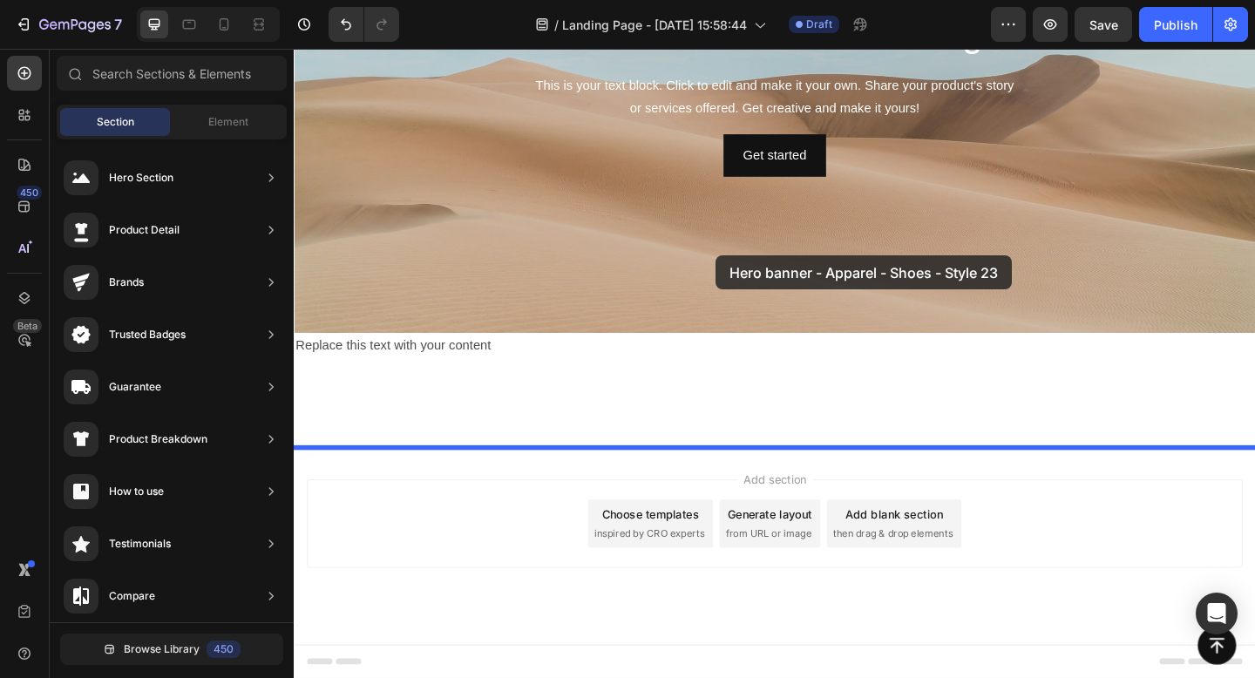
drag, startPoint x: 719, startPoint y: 451, endPoint x: 753, endPoint y: 273, distance: 181.0
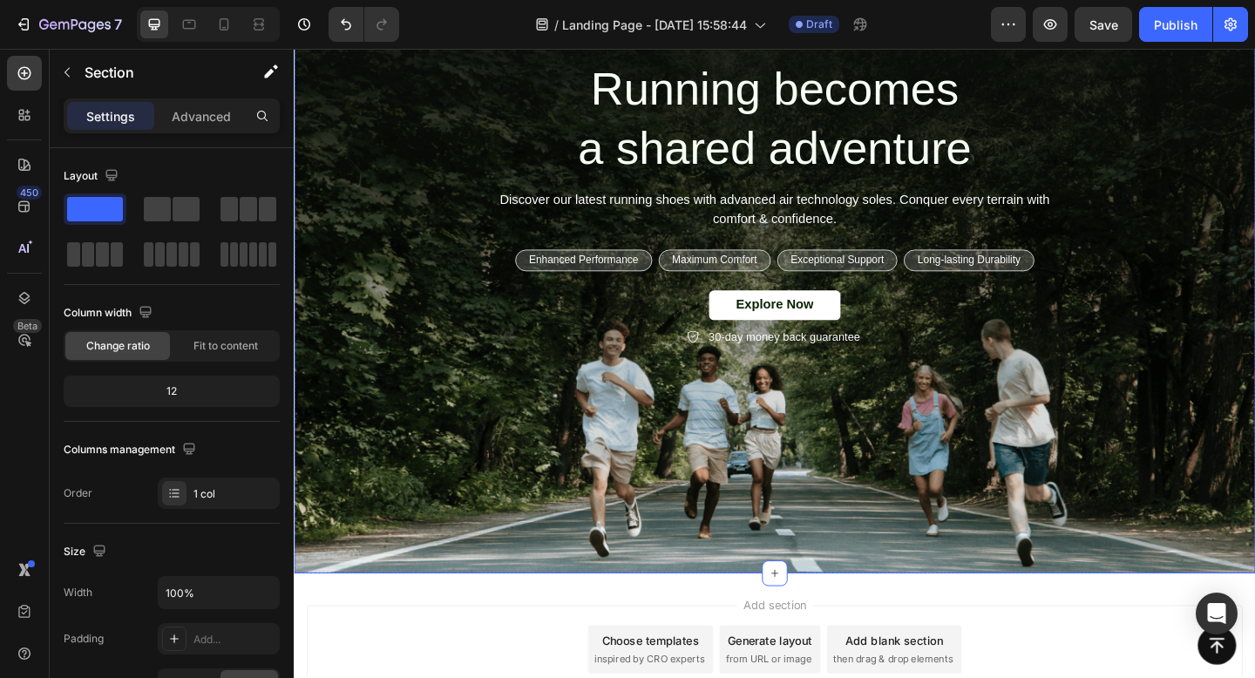
scroll to position [725, 0]
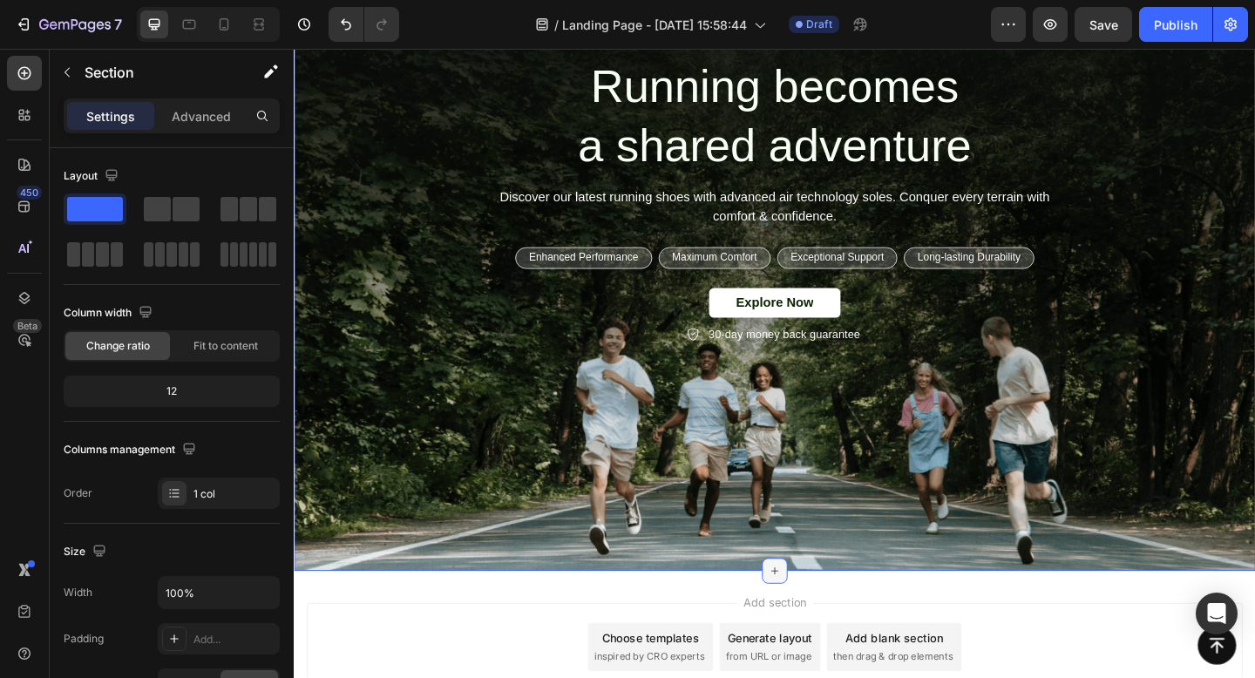
click at [810, 615] on icon at bounding box center [817, 617] width 14 height 14
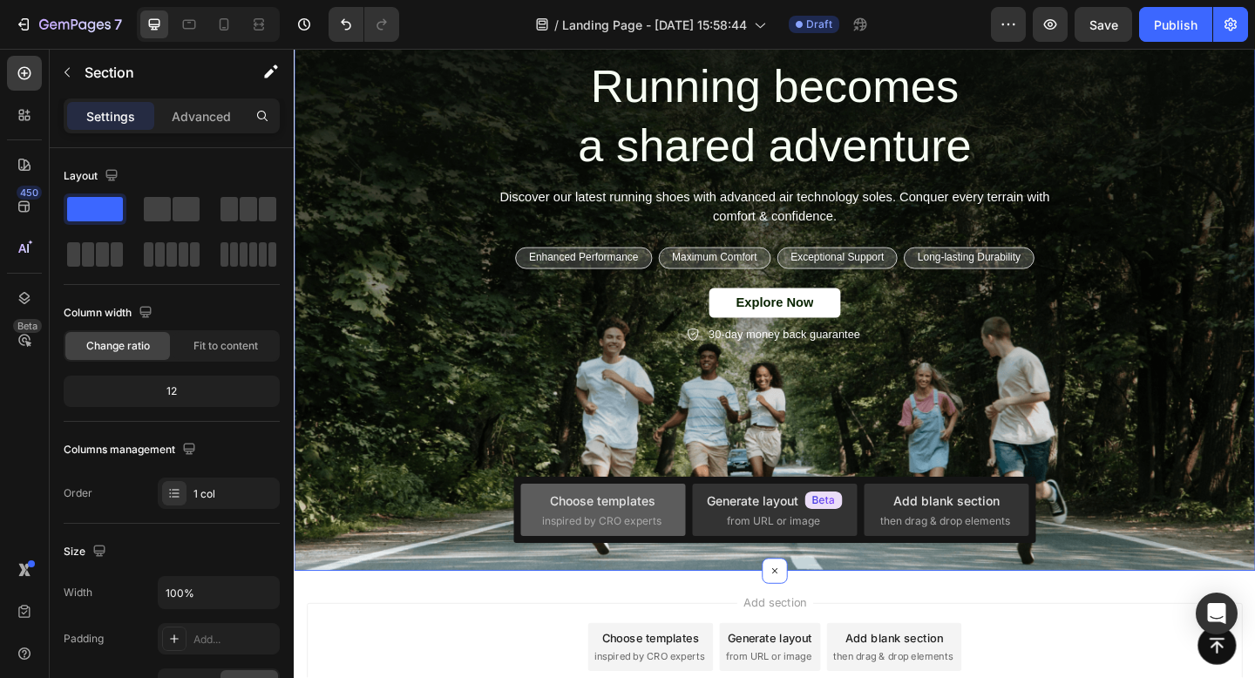
click at [549, 511] on div "Choose templates inspired by CRO experts" at bounding box center [603, 510] width 122 height 37
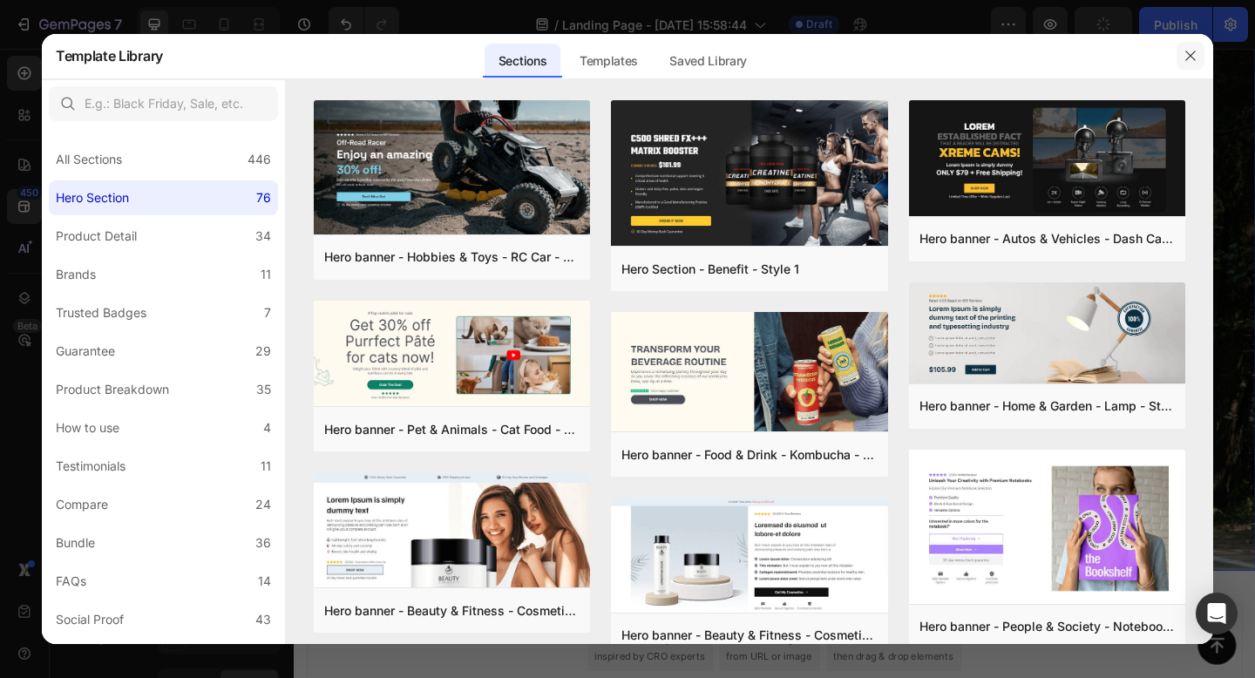
click at [1193, 51] on icon "button" at bounding box center [1191, 56] width 14 height 14
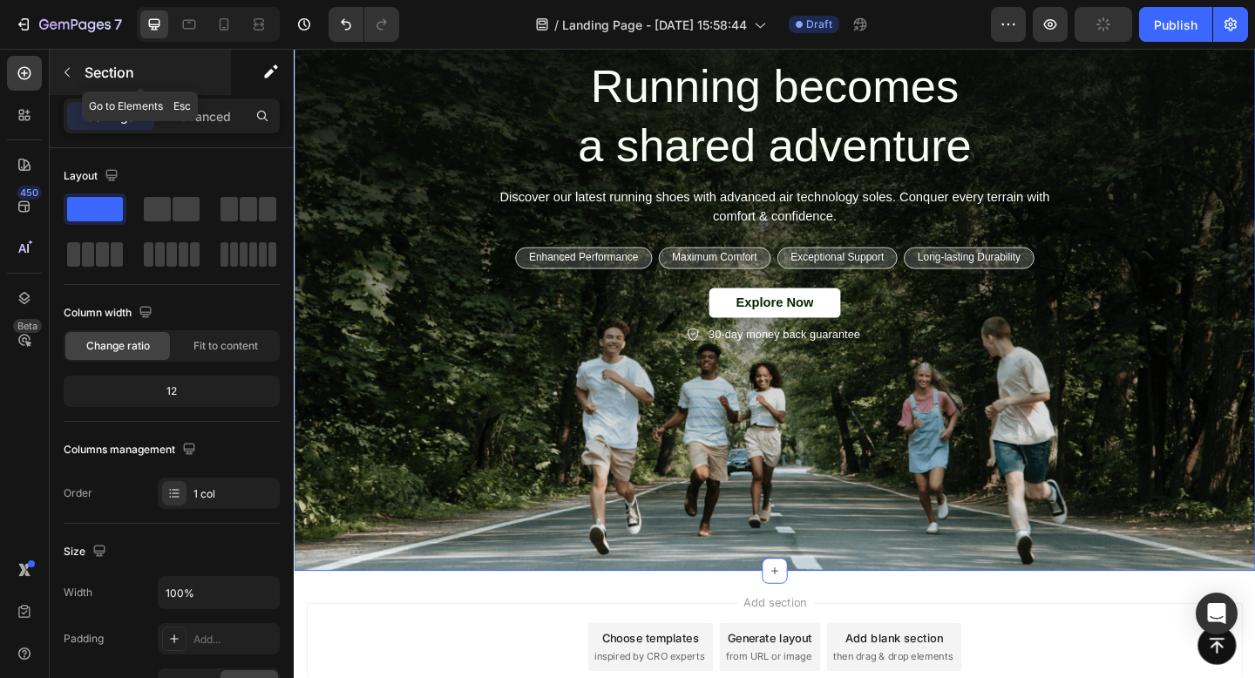
click at [71, 70] on icon "button" at bounding box center [67, 72] width 14 height 14
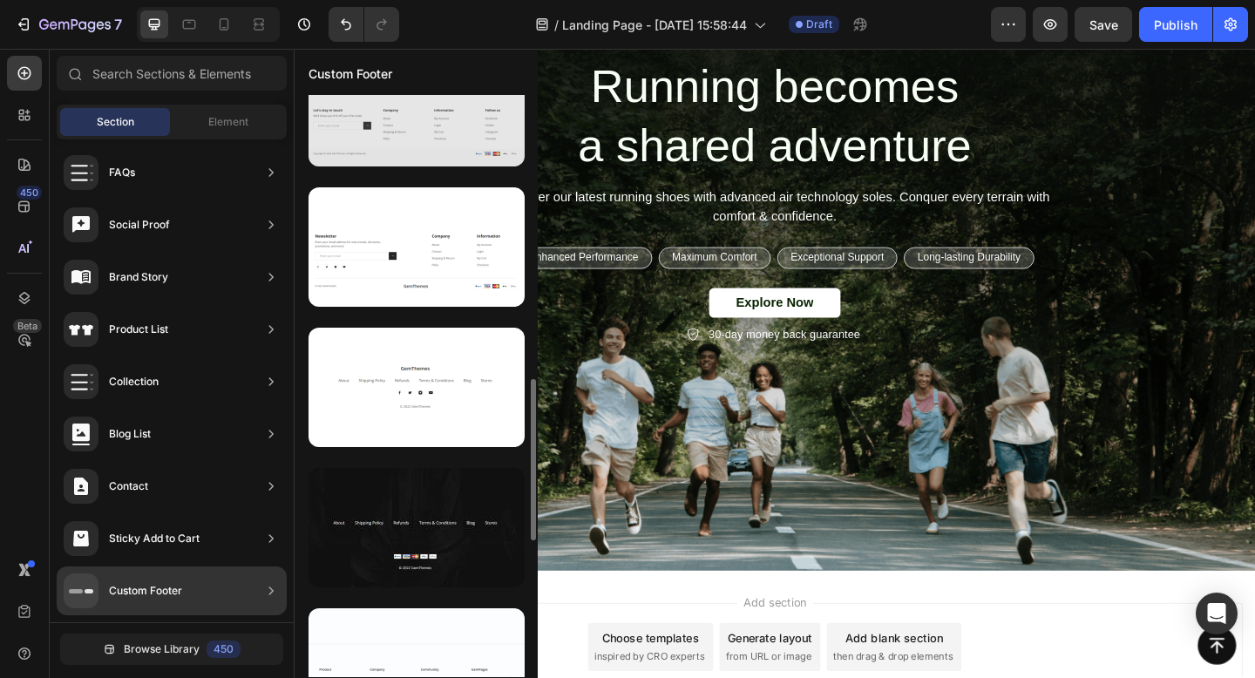
scroll to position [1030, 0]
